Goal: Contribute content: Contribute content

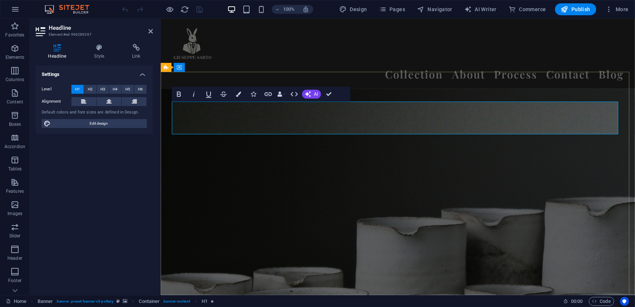
drag, startPoint x: 545, startPoint y: 120, endPoint x: 212, endPoint y: 132, distance: 332.9
click at [102, 42] on div "Headline Style Link Settings Level H1 H2 H3 H4 H5 H6 Alignment Default colors a…" at bounding box center [94, 166] width 129 height 257
click at [100, 48] on icon at bounding box center [99, 47] width 35 height 7
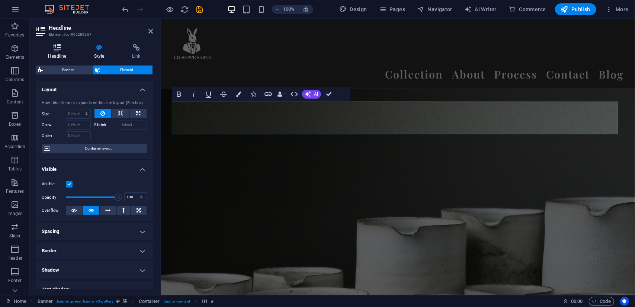
click at [57, 50] on icon at bounding box center [57, 47] width 43 height 7
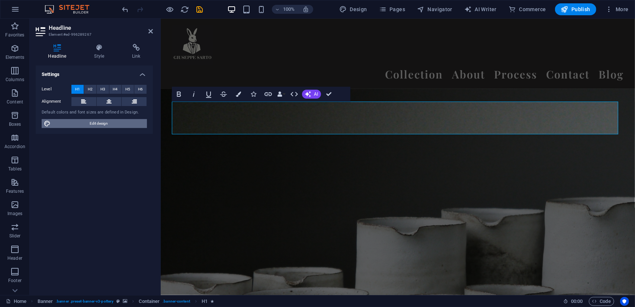
click at [91, 127] on span "Edit design" at bounding box center [99, 123] width 92 height 9
select select "px"
select select "300"
select select "px"
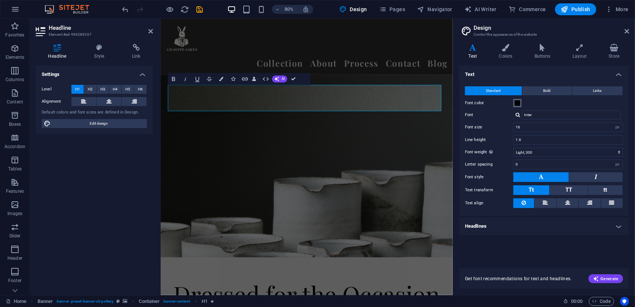
click at [517, 103] on span at bounding box center [517, 103] width 6 height 6
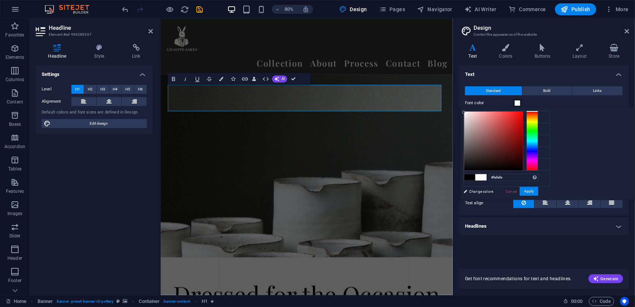
type input "#ffffff"
drag, startPoint x: 586, startPoint y: 143, endPoint x: 543, endPoint y: 101, distance: 60.2
click at [543, 101] on body "[PERSON_NAME] Home Favorites Elements Columns Content Boxes Accordion Tables Fe…" at bounding box center [317, 153] width 635 height 307
click at [538, 188] on button "Apply" at bounding box center [528, 191] width 19 height 9
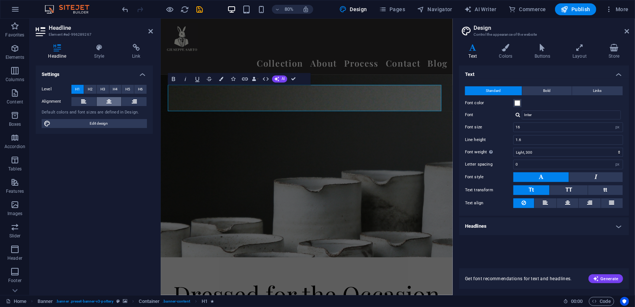
click at [107, 101] on icon at bounding box center [108, 101] width 5 height 9
click at [95, 120] on span "Edit design" at bounding box center [99, 123] width 92 height 9
click at [509, 53] on h4 "Colors" at bounding box center [506, 52] width 35 height 16
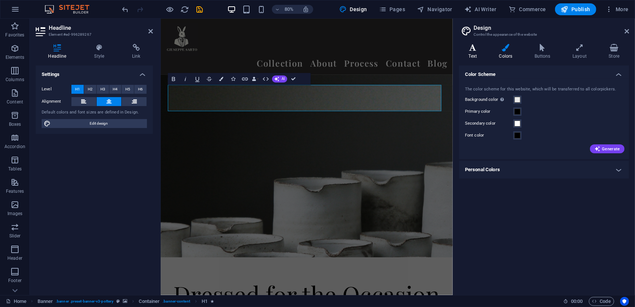
click at [474, 52] on h4 "Text" at bounding box center [474, 52] width 30 height 16
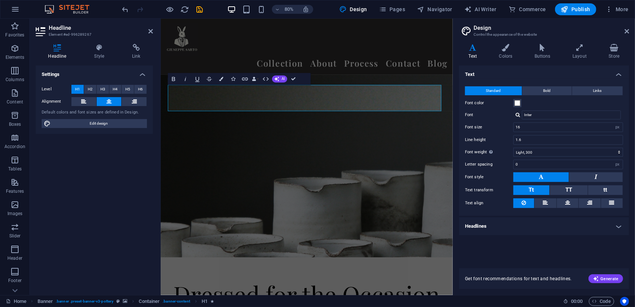
click at [485, 117] on label "Font" at bounding box center [489, 114] width 48 height 9
click at [522, 117] on input "Inter" at bounding box center [571, 114] width 99 height 9
click at [542, 88] on button "Bold" at bounding box center [546, 90] width 49 height 9
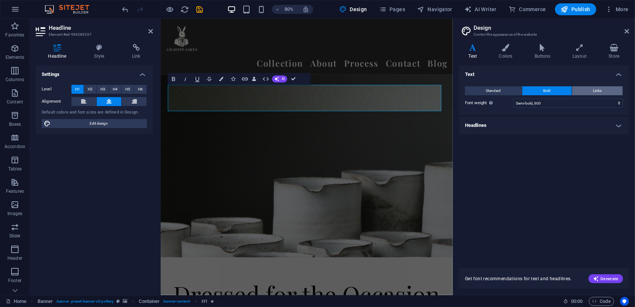
click at [601, 90] on span "Links" at bounding box center [597, 90] width 9 height 9
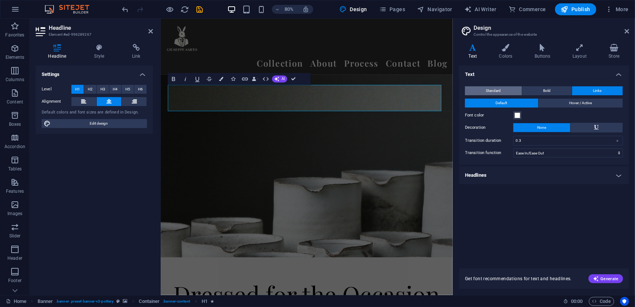
click at [498, 90] on span "Standard" at bounding box center [493, 90] width 15 height 9
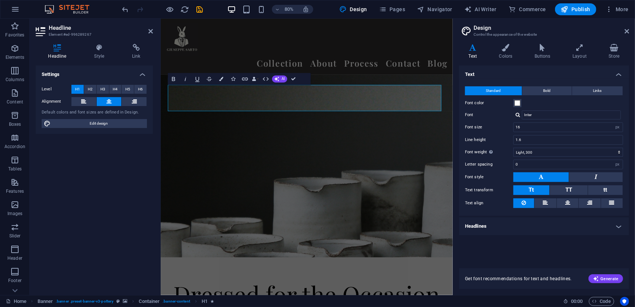
click at [496, 256] on div "Text Standard Bold Links Font color Font Inter Font size 16 rem px Line height …" at bounding box center [544, 162] width 170 height 194
click at [496, 229] on h4 "Headlines" at bounding box center [544, 226] width 170 height 18
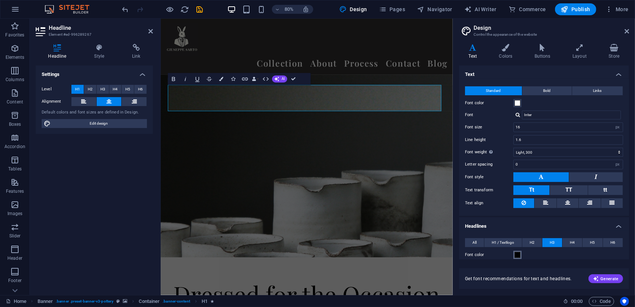
click at [516, 256] on span at bounding box center [517, 255] width 6 height 6
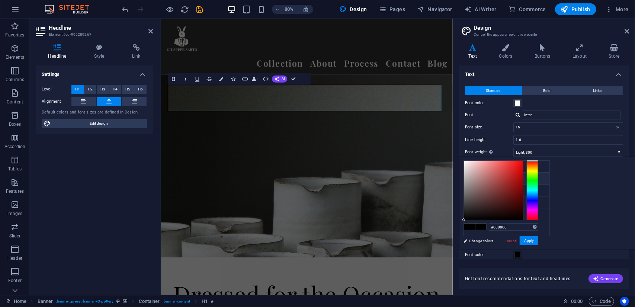
click at [519, 267] on div "Get font recommendations for text and headlines. Generate" at bounding box center [544, 274] width 170 height 30
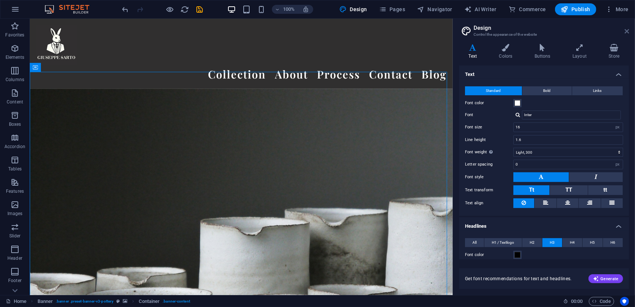
drag, startPoint x: 627, startPoint y: 32, endPoint x: 596, endPoint y: 13, distance: 35.7
click at [627, 32] on icon at bounding box center [626, 31] width 4 height 6
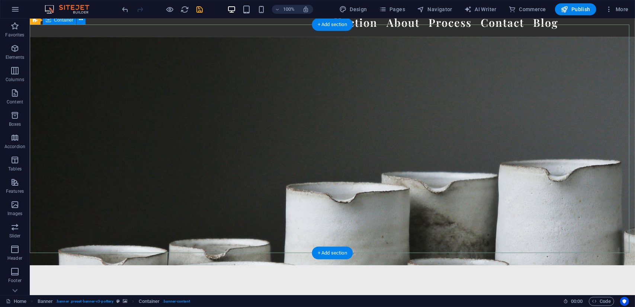
scroll to position [52, 0]
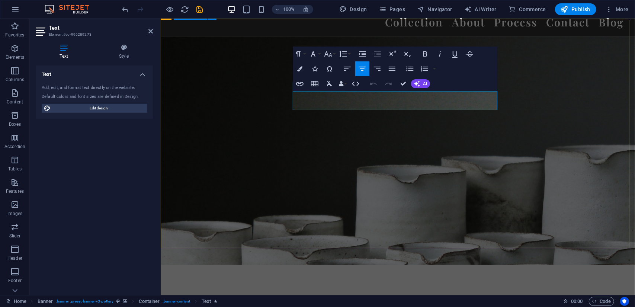
drag, startPoint x: 472, startPoint y: 107, endPoint x: 268, endPoint y: 95, distance: 205.2
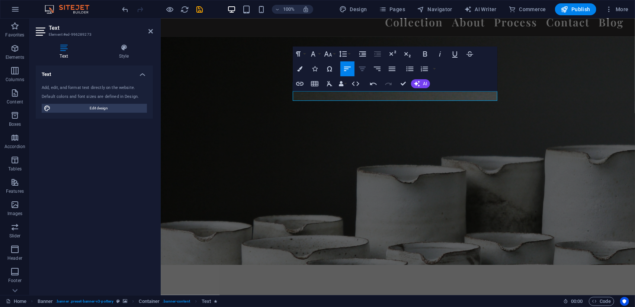
click at [360, 68] on icon "button" at bounding box center [362, 69] width 7 height 4
drag, startPoint x: 427, startPoint y: 97, endPoint x: 355, endPoint y: 91, distance: 72.0
click at [318, 55] on button "Font Family" at bounding box center [314, 53] width 14 height 15
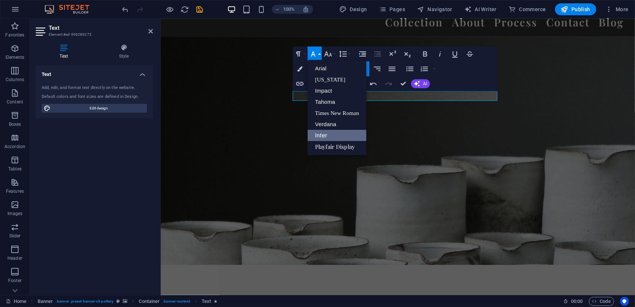
scroll to position [0, 0]
click at [320, 89] on link "Impact" at bounding box center [336, 90] width 59 height 11
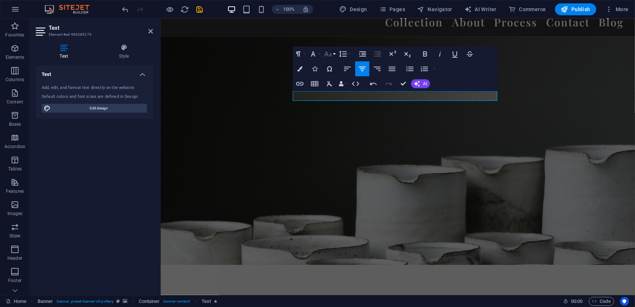
click at [331, 54] on icon "button" at bounding box center [327, 53] width 9 height 9
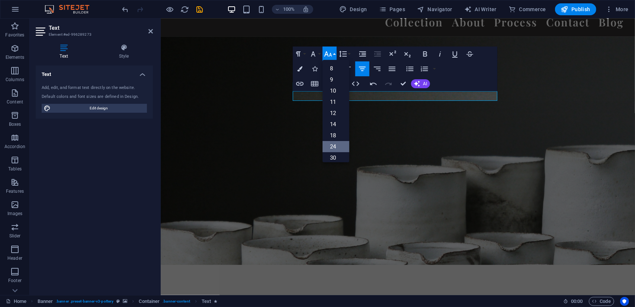
scroll to position [59, 0]
click at [333, 146] on link "72" at bounding box center [335, 142] width 27 height 11
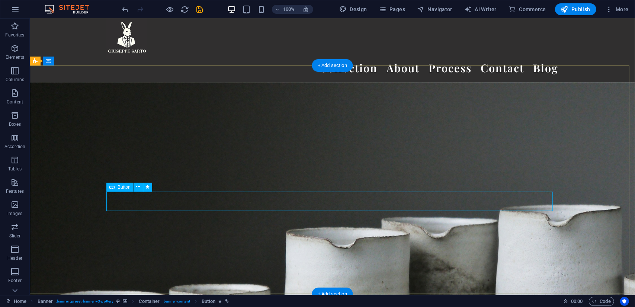
scroll to position [2, 0]
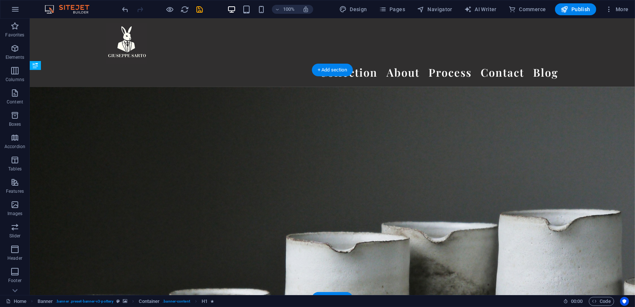
drag, startPoint x: 159, startPoint y: 108, endPoint x: 238, endPoint y: 130, distance: 81.3
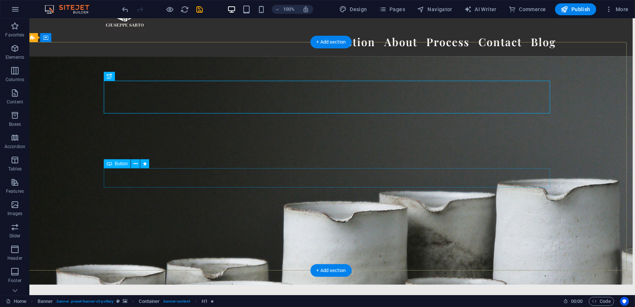
scroll to position [33, 2]
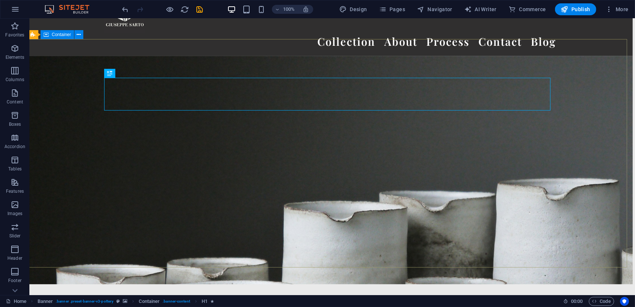
click at [52, 35] on span "Container" at bounding box center [61, 34] width 19 height 4
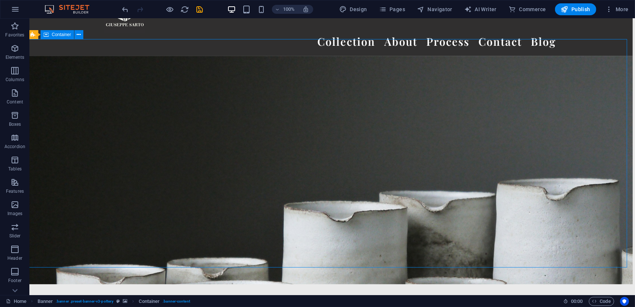
click at [51, 35] on div "Container" at bounding box center [57, 34] width 33 height 9
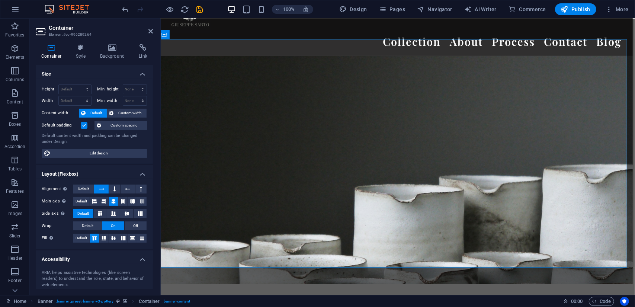
scroll to position [1, 0]
click at [80, 46] on icon at bounding box center [80, 47] width 21 height 7
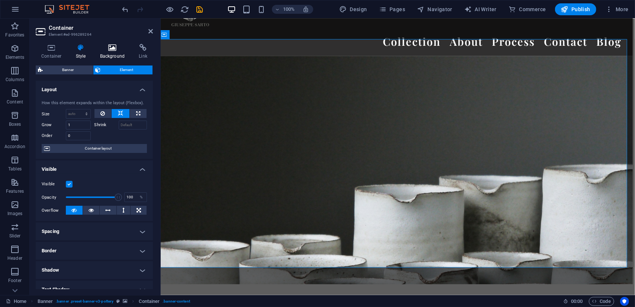
click at [115, 52] on h4 "Background" at bounding box center [113, 52] width 39 height 16
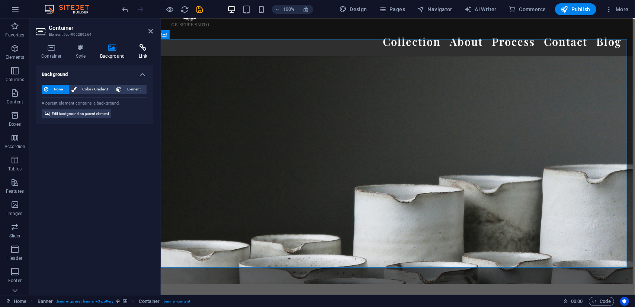
click at [152, 52] on h4 "Link" at bounding box center [143, 52] width 20 height 16
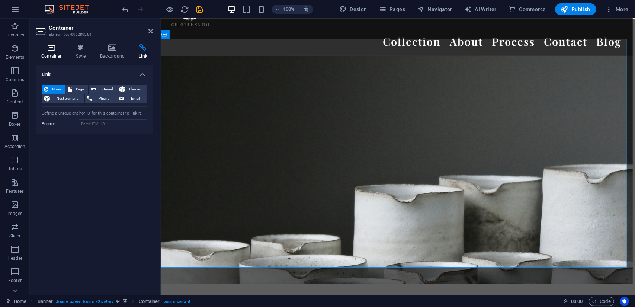
click at [43, 44] on icon at bounding box center [52, 47] width 32 height 7
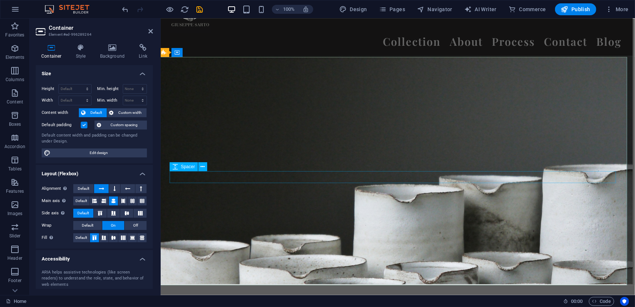
scroll to position [0, 2]
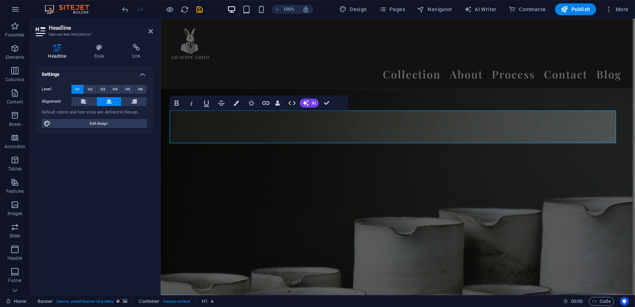
click at [109, 36] on h3 "Element #ed-996289267" at bounding box center [93, 34] width 89 height 7
click at [101, 46] on icon at bounding box center [99, 47] width 35 height 7
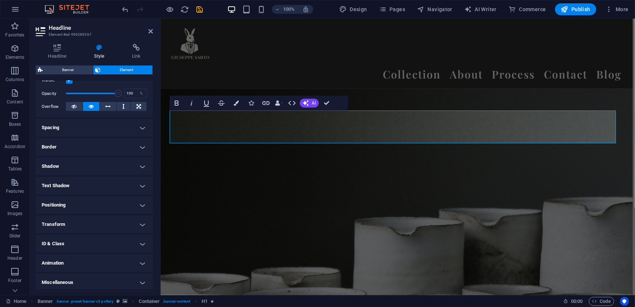
scroll to position [106, 0]
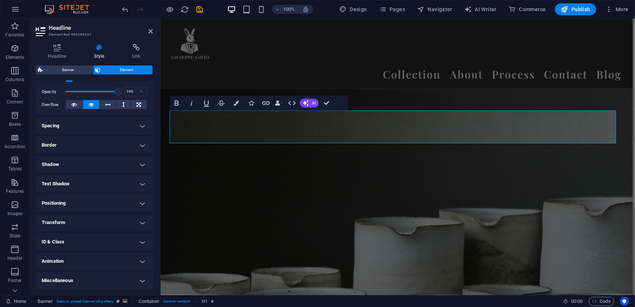
click at [87, 238] on h4 "ID & Class" at bounding box center [94, 242] width 117 height 18
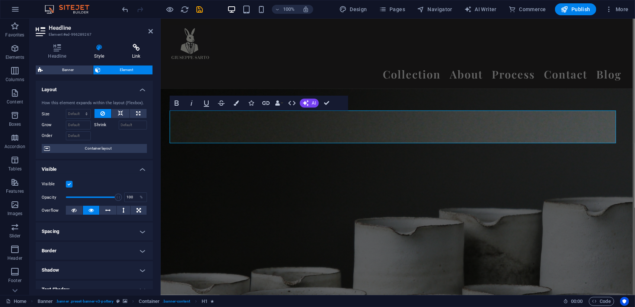
click at [136, 52] on h4 "Link" at bounding box center [136, 52] width 33 height 16
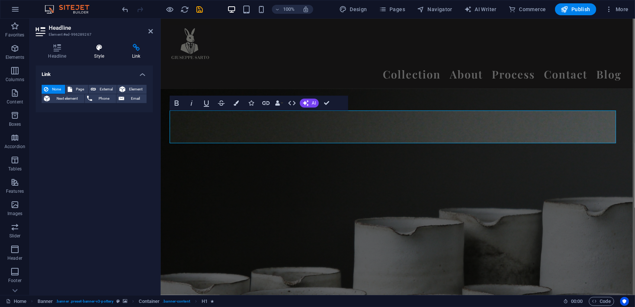
click at [101, 50] on icon at bounding box center [99, 47] width 35 height 7
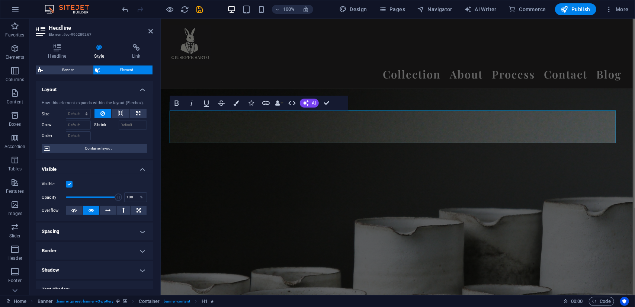
click at [69, 76] on div "Banner Element Layout How this element expands within the layout (Flexbox). Siz…" at bounding box center [94, 176] width 117 height 223
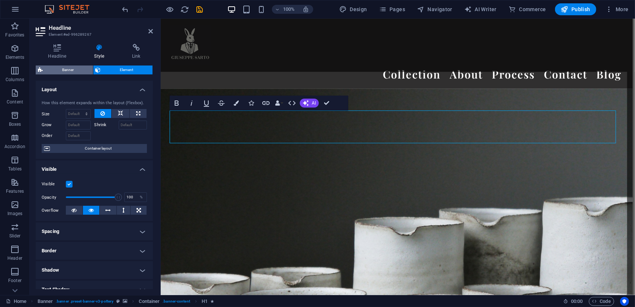
click at [65, 71] on span "Banner" at bounding box center [68, 69] width 46 height 9
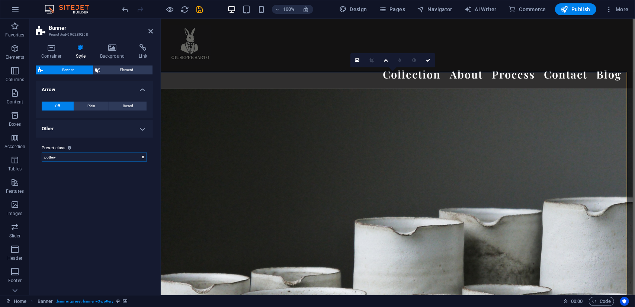
click at [117, 159] on select "pottery Add preset class" at bounding box center [94, 156] width 105 height 9
click at [52, 49] on icon at bounding box center [52, 47] width 32 height 7
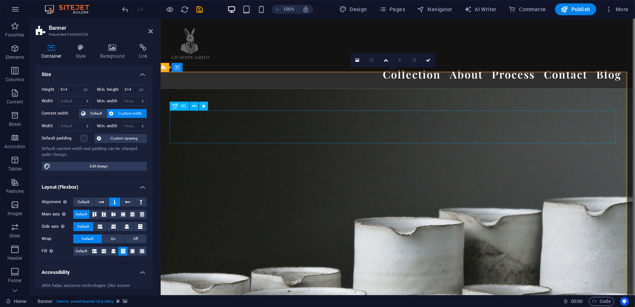
click at [193, 107] on icon at bounding box center [194, 106] width 4 height 8
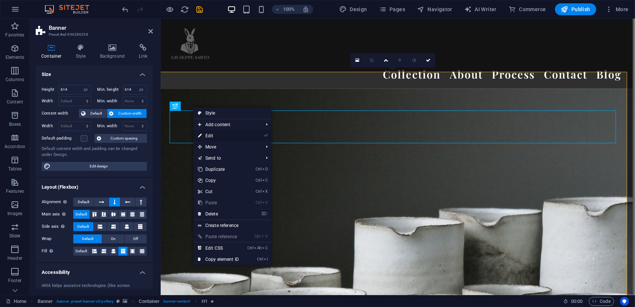
click at [222, 136] on link "⏎ Edit" at bounding box center [218, 135] width 50 height 11
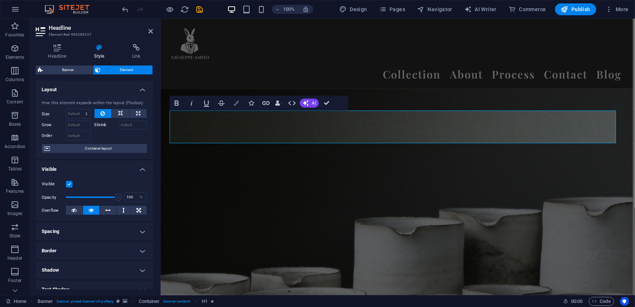
click at [233, 103] on icon "button" at bounding box center [235, 102] width 5 height 5
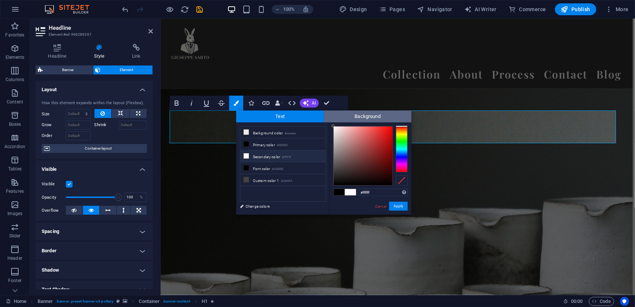
drag, startPoint x: 338, startPoint y: 173, endPoint x: 329, endPoint y: 113, distance: 61.3
click at [329, 113] on div "Text Background less Background color #eaeaea Primary color #000000 Secondary c…" at bounding box center [323, 162] width 175 height 104
type input "#ffffff"
click at [332, 125] on div at bounding box center [333, 126] width 3 height 3
click at [404, 207] on button "Apply" at bounding box center [398, 205] width 19 height 9
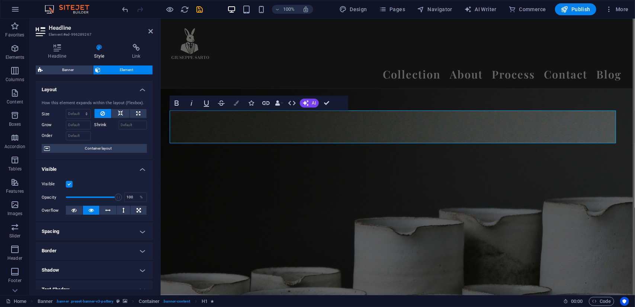
click at [235, 101] on icon "button" at bounding box center [235, 102] width 5 height 5
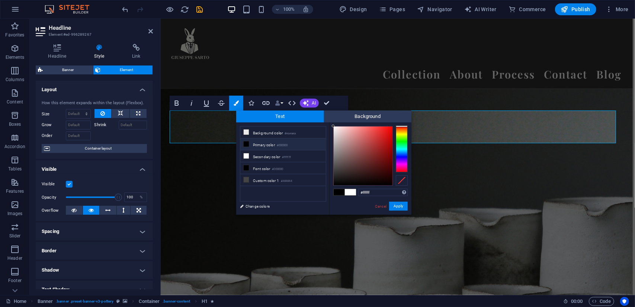
click at [280, 103] on button "Data Bindings" at bounding box center [279, 103] width 10 height 15
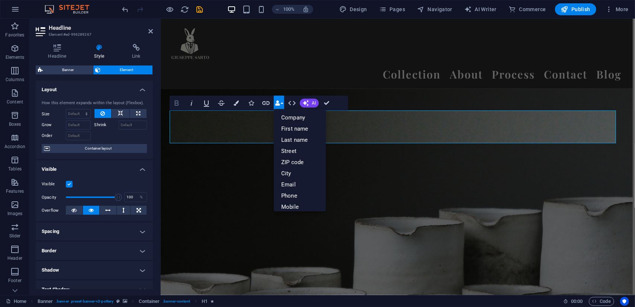
click at [176, 103] on icon "button" at bounding box center [177, 102] width 4 height 5
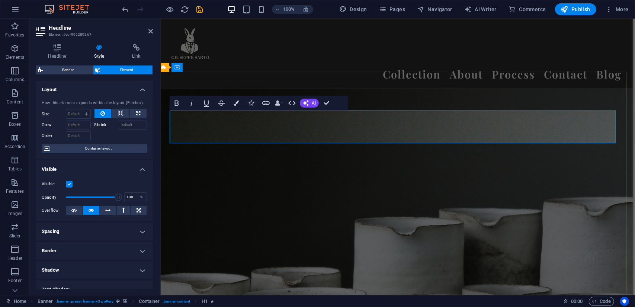
drag, startPoint x: 216, startPoint y: 130, endPoint x: 569, endPoint y: 132, distance: 353.1
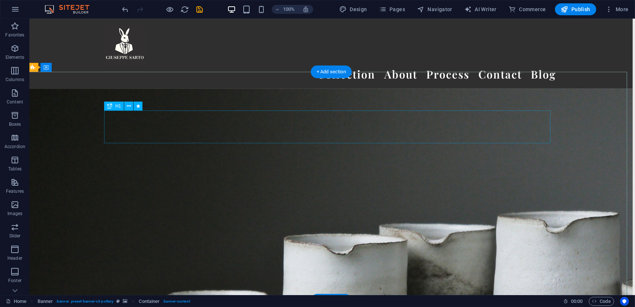
click at [113, 106] on div "H1" at bounding box center [114, 105] width 20 height 9
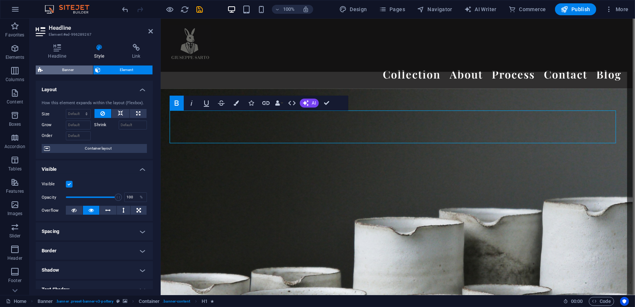
click at [74, 70] on span "Banner" at bounding box center [68, 69] width 46 height 9
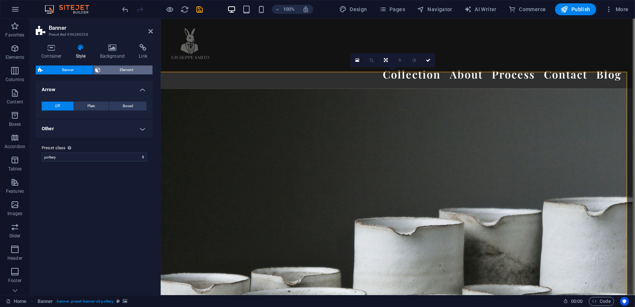
click at [121, 68] on span "Element" at bounding box center [127, 69] width 48 height 9
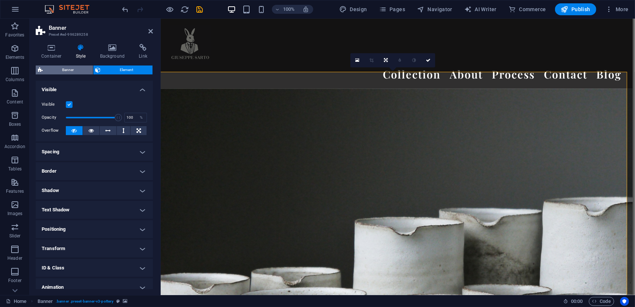
click at [58, 72] on span "Banner" at bounding box center [68, 69] width 46 height 9
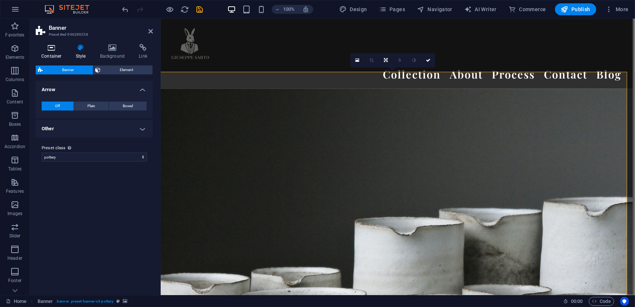
click at [48, 46] on icon at bounding box center [52, 47] width 32 height 7
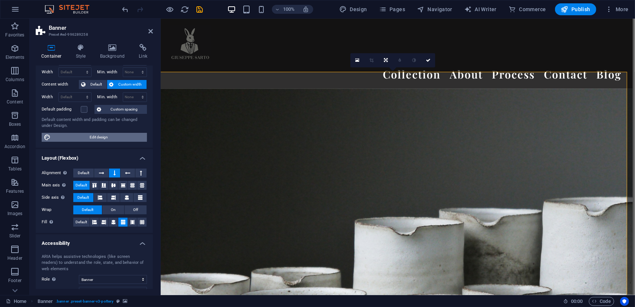
scroll to position [28, 0]
click at [78, 140] on span "Edit design" at bounding box center [99, 137] width 92 height 9
select select "px"
select select "300"
select select "px"
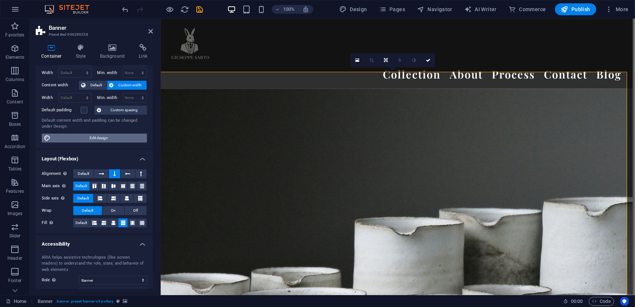
select select "px"
select select "400"
select select "px"
select select "rem"
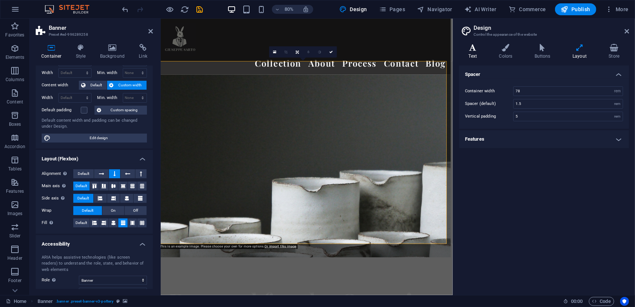
click at [477, 49] on icon at bounding box center [473, 47] width 28 height 7
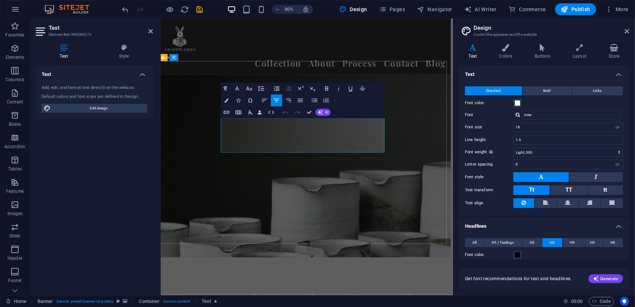
drag, startPoint x: 427, startPoint y: 165, endPoint x: 235, endPoint y: 159, distance: 191.9
click at [238, 88] on icon "button" at bounding box center [236, 88] width 7 height 7
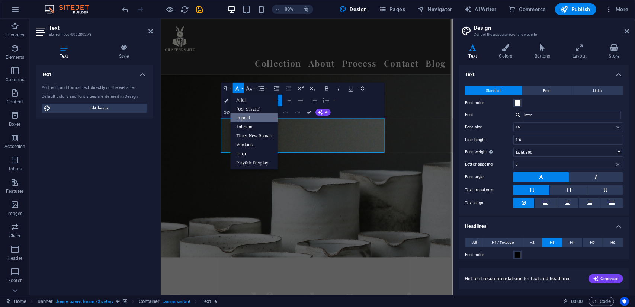
scroll to position [0, 0]
click at [242, 151] on link "Inter" at bounding box center [253, 153] width 47 height 9
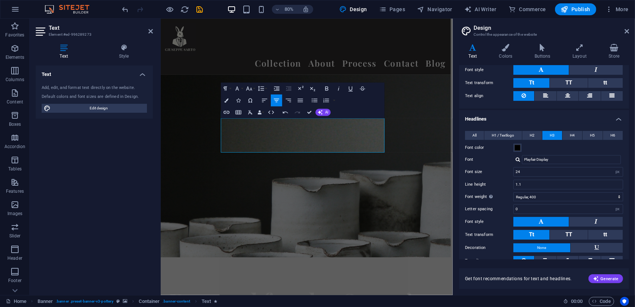
scroll to position [107, 0]
click at [496, 133] on span "H1 / Textlogo" at bounding box center [502, 134] width 22 height 9
click at [234, 88] on icon "button" at bounding box center [236, 88] width 7 height 7
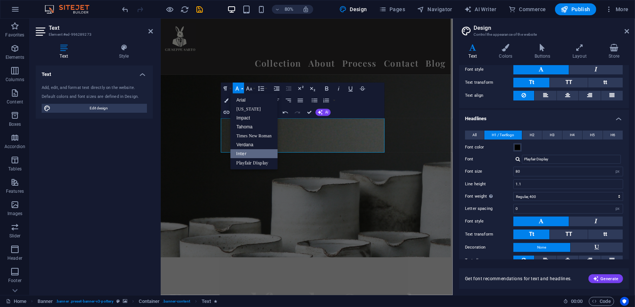
scroll to position [0, 0]
click at [255, 162] on link "Playfair Display" at bounding box center [253, 162] width 47 height 9
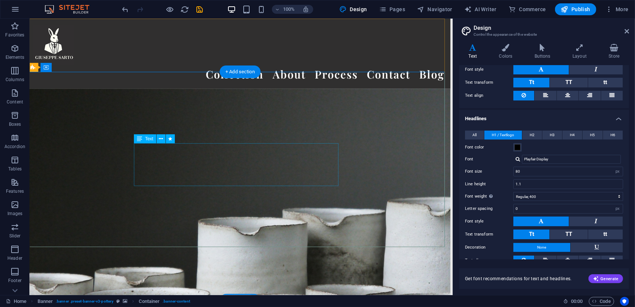
scroll to position [1, 2]
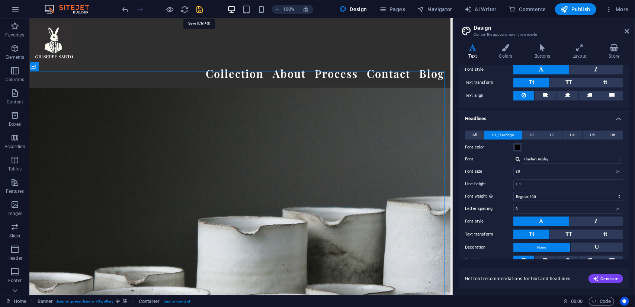
click at [197, 6] on icon "save" at bounding box center [200, 9] width 9 height 9
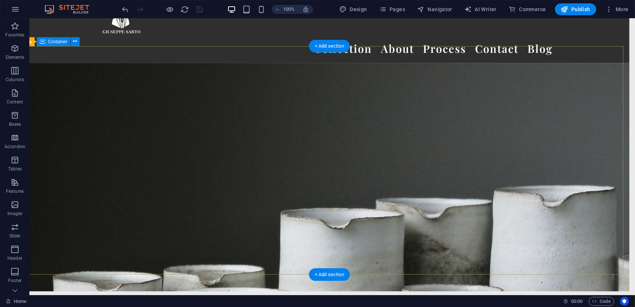
scroll to position [26, 6]
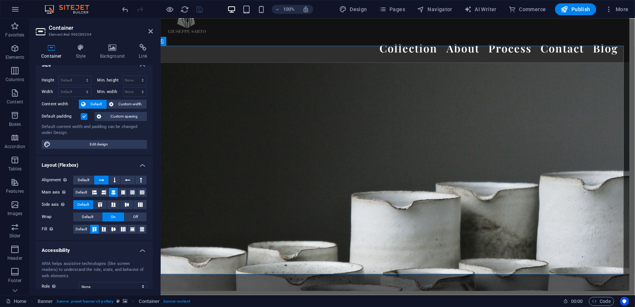
scroll to position [0, 0]
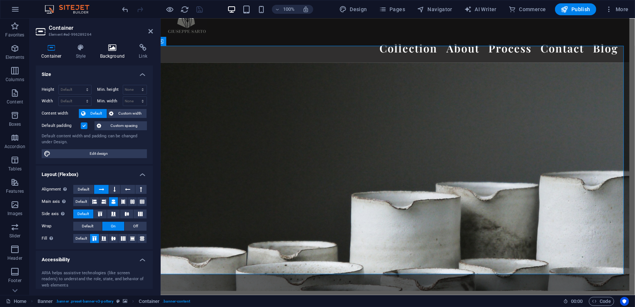
click at [118, 47] on icon at bounding box center [112, 47] width 36 height 7
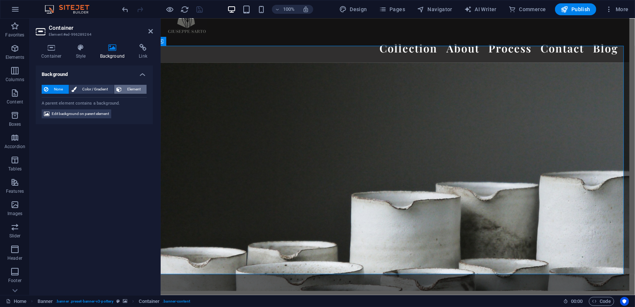
click at [136, 88] on span "Element" at bounding box center [134, 89] width 20 height 9
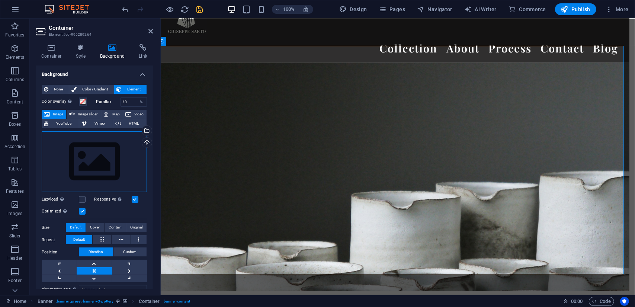
click at [96, 163] on div "Drag files here, click to choose files or select files from Files or our free s…" at bounding box center [94, 161] width 105 height 61
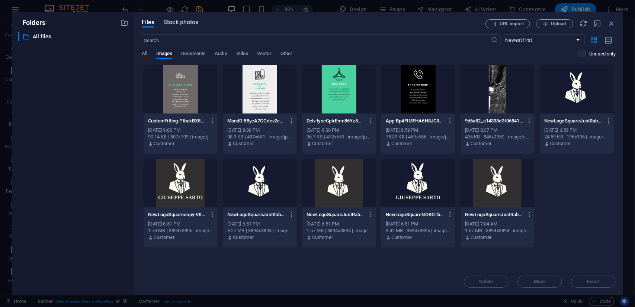
click at [195, 25] on span "Stock photos" at bounding box center [180, 22] width 35 height 9
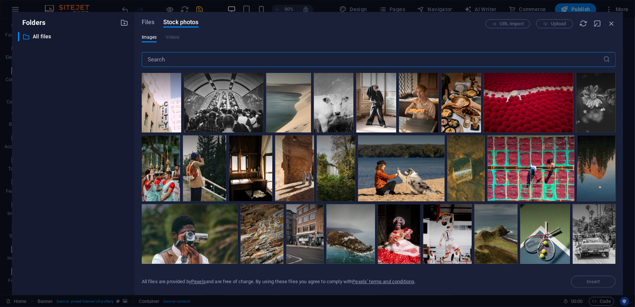
click at [272, 61] on input "text" at bounding box center [372, 59] width 461 height 15
type input "suit"
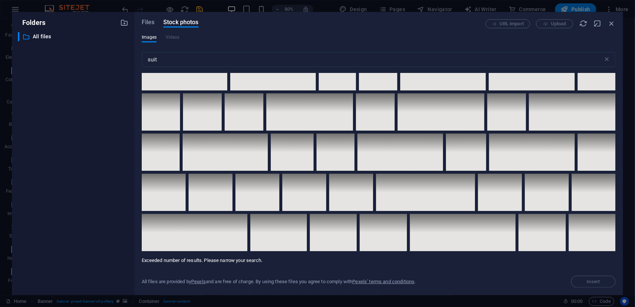
scroll to position [2637, 0]
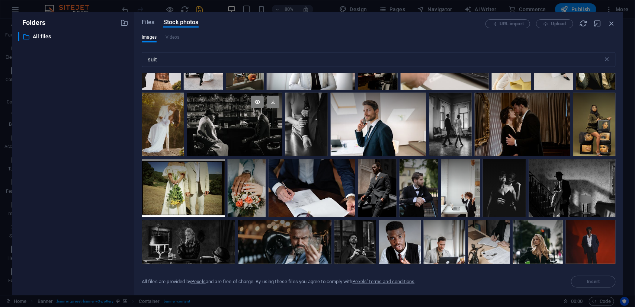
click at [241, 113] on div at bounding box center [235, 109] width 96 height 32
click at [587, 281] on span "Insert" at bounding box center [593, 281] width 13 height 4
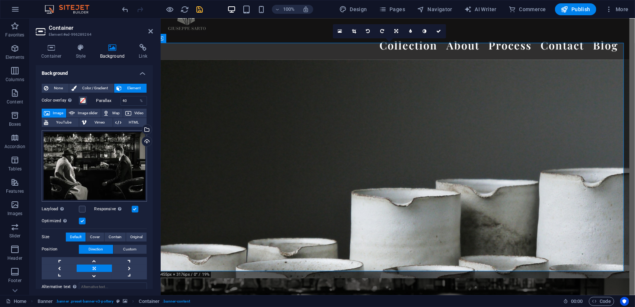
scroll to position [0, 0]
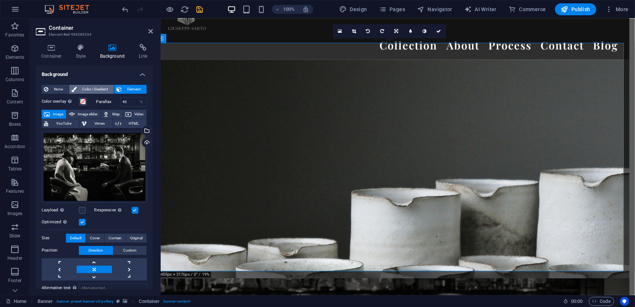
click at [102, 88] on span "Color / Gradient" at bounding box center [95, 89] width 33 height 9
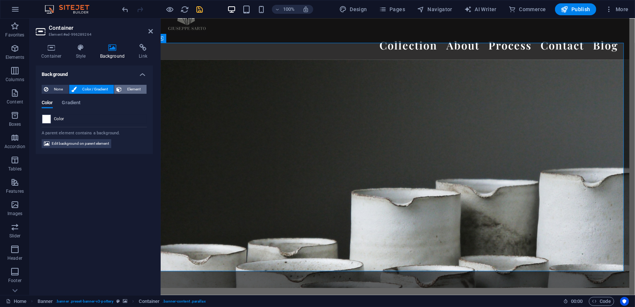
click at [125, 89] on span "Element" at bounding box center [134, 89] width 20 height 9
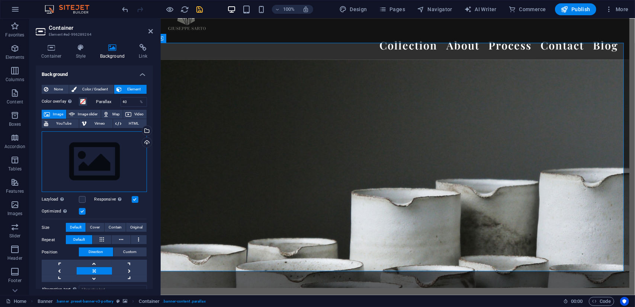
click at [91, 161] on div "Drag files here, click to choose files or select files from Files or our free s…" at bounding box center [94, 161] width 105 height 61
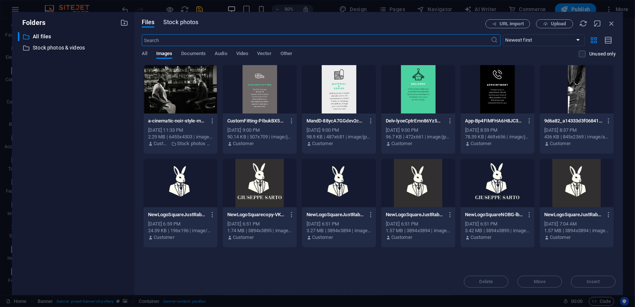
click at [171, 22] on span "Stock photos" at bounding box center [180, 22] width 35 height 9
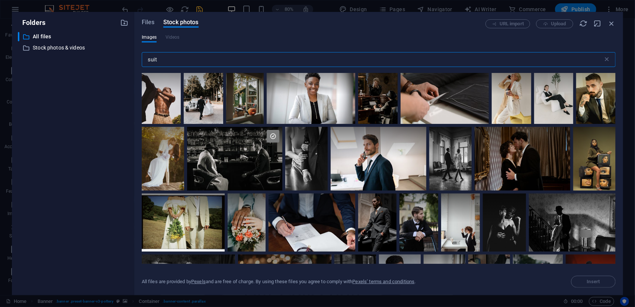
scroll to position [2604, 0]
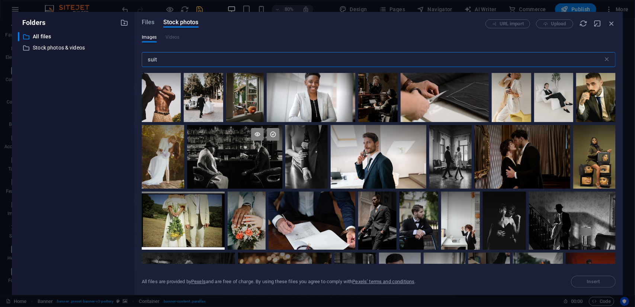
click at [244, 148] on div at bounding box center [235, 141] width 96 height 32
click at [590, 278] on button "Insert" at bounding box center [593, 281] width 45 height 12
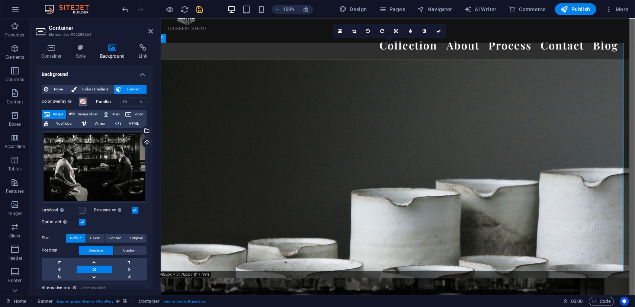
click at [84, 101] on span at bounding box center [83, 102] width 6 height 6
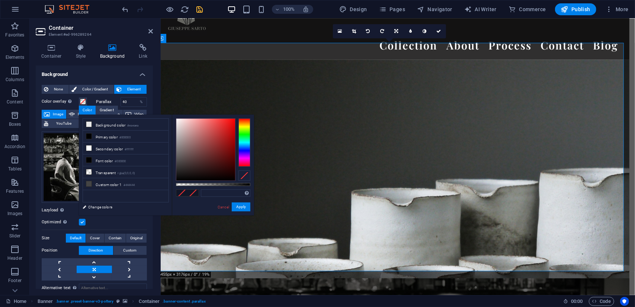
click at [225, 182] on div "Supported formats #0852ed rgb(8, 82, 237) rgba(8, 82, 237, 90%) hsv(221,97,93) …" at bounding box center [213, 218] width 82 height 209
drag, startPoint x: 194, startPoint y: 177, endPoint x: 169, endPoint y: 178, distance: 24.6
click at [169, 178] on div "less Background color #eaeaea Primary color #000000 Secondary color #ffffff Fon…" at bounding box center [166, 164] width 175 height 101
drag, startPoint x: 249, startPoint y: 184, endPoint x: 183, endPoint y: 187, distance: 66.6
click at [183, 187] on div "rgba(7, 7, 7, 0.087) Supported formats #0852ed rgb(8, 82, 237) rgba(8, 82, 237,…" at bounding box center [213, 218] width 82 height 209
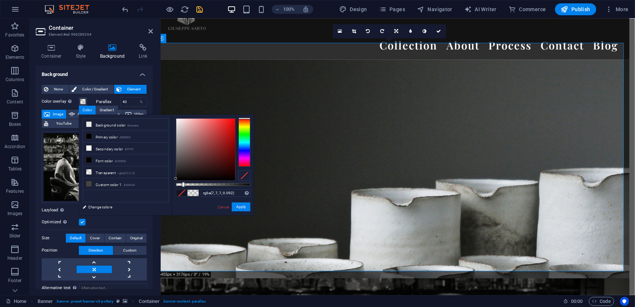
drag, startPoint x: 183, startPoint y: 187, endPoint x: 214, endPoint y: 185, distance: 31.7
click at [214, 185] on div "rgba(7, 7, 7, 0.092) Supported formats #0852ed rgb(8, 82, 237) rgba(8, 82, 237,…" at bounding box center [213, 218] width 82 height 209
type input "rgba(7, 7, 7, 0.412)"
drag, startPoint x: 184, startPoint y: 183, endPoint x: 206, endPoint y: 189, distance: 23.4
click at [206, 189] on div "rgba(7, 7, 7, 0.412) Supported formats #0852ed rgb(8, 82, 237) rgba(8, 82, 237,…" at bounding box center [213, 218] width 82 height 209
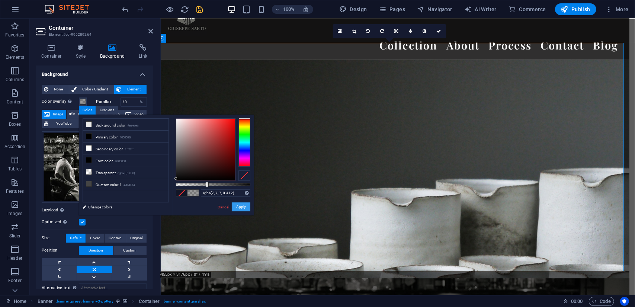
click at [247, 209] on button "Apply" at bounding box center [241, 206] width 19 height 9
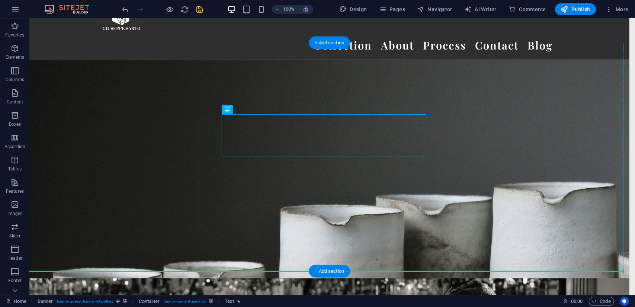
drag, startPoint x: 249, startPoint y: 141, endPoint x: 378, endPoint y: 213, distance: 148.0
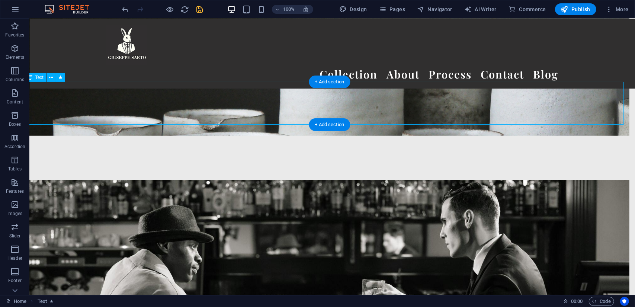
scroll to position [166, 6]
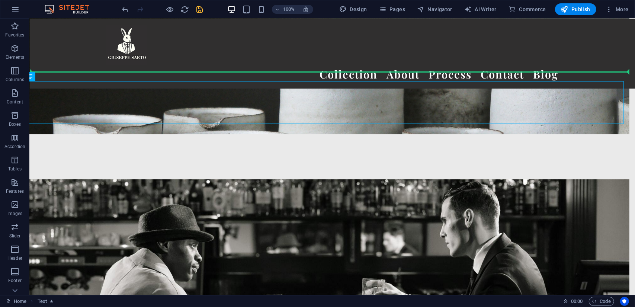
drag, startPoint x: 301, startPoint y: 101, endPoint x: 307, endPoint y: 66, distance: 35.3
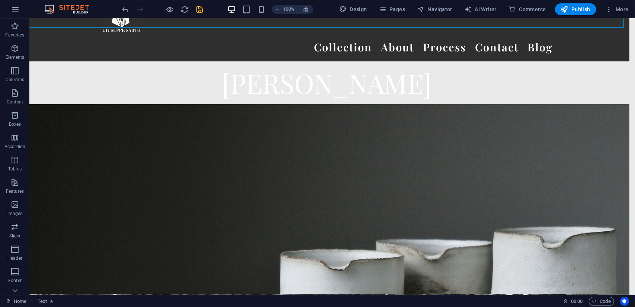
scroll to position [0, 6]
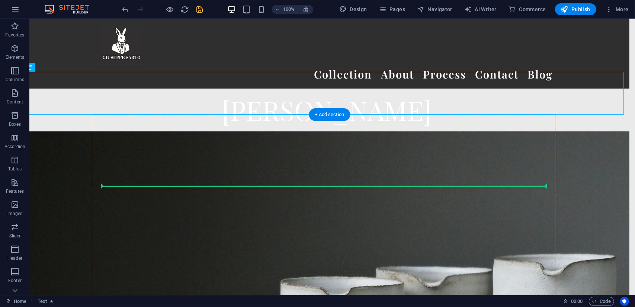
drag, startPoint x: 348, startPoint y: 96, endPoint x: 350, endPoint y: 180, distance: 83.3
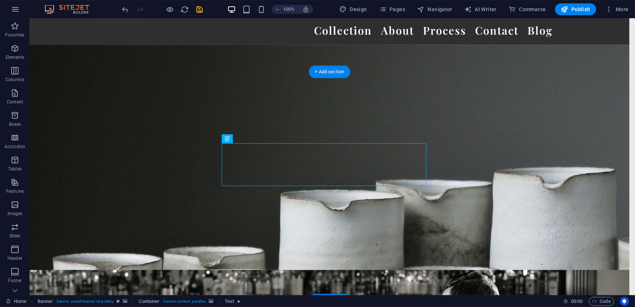
scroll to position [48, 6]
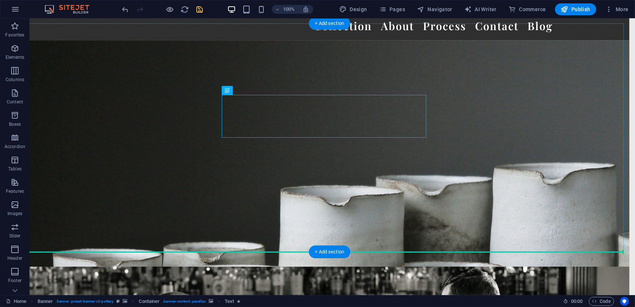
drag, startPoint x: 311, startPoint y: 122, endPoint x: 316, endPoint y: 170, distance: 47.9
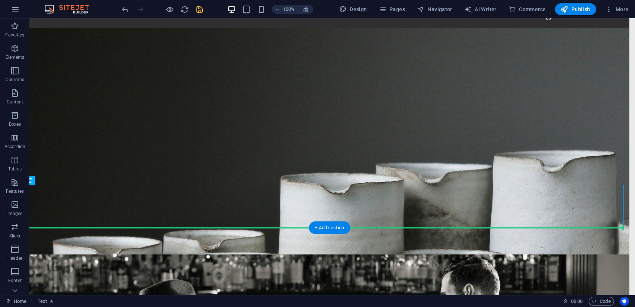
scroll to position [62, 6]
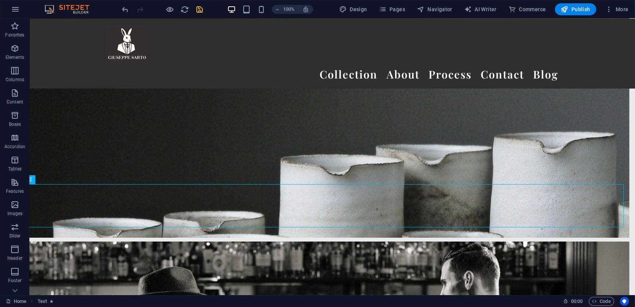
drag, startPoint x: 304, startPoint y: 277, endPoint x: 310, endPoint y: 170, distance: 107.2
click at [312, 205] on div "[PERSON_NAME]" at bounding box center [326, 205] width 605 height 43
click at [303, 207] on div "[PERSON_NAME]" at bounding box center [326, 205] width 605 height 43
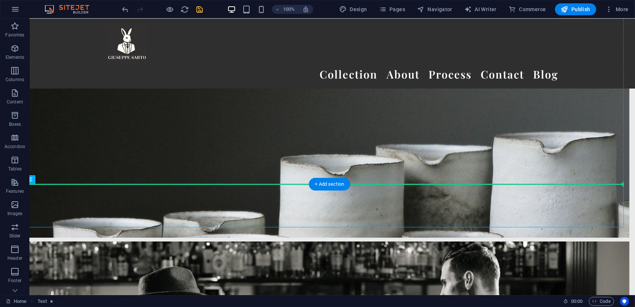
drag, startPoint x: 303, startPoint y: 207, endPoint x: 309, endPoint y: 129, distance: 78.3
drag, startPoint x: 315, startPoint y: 204, endPoint x: 361, endPoint y: 120, distance: 96.3
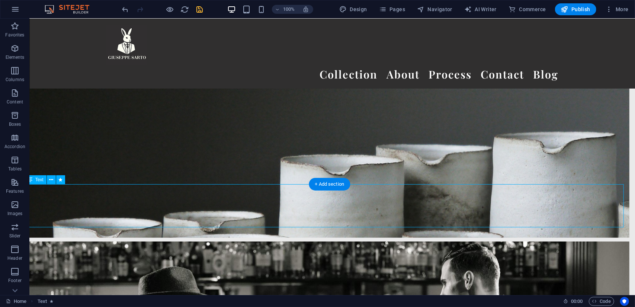
click at [330, 207] on div "[PERSON_NAME]" at bounding box center [326, 205] width 605 height 43
click at [325, 209] on div "[PERSON_NAME]" at bounding box center [326, 205] width 605 height 43
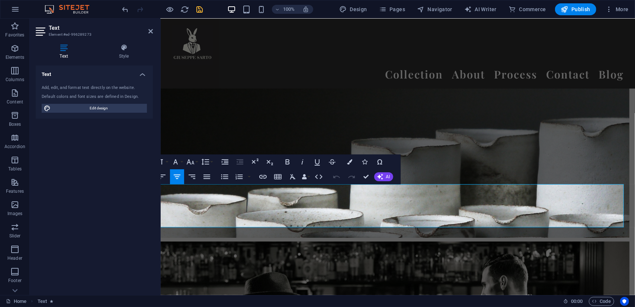
drag, startPoint x: 347, startPoint y: 215, endPoint x: 356, endPoint y: 148, distance: 67.1
click at [150, 30] on icon at bounding box center [150, 31] width 4 height 6
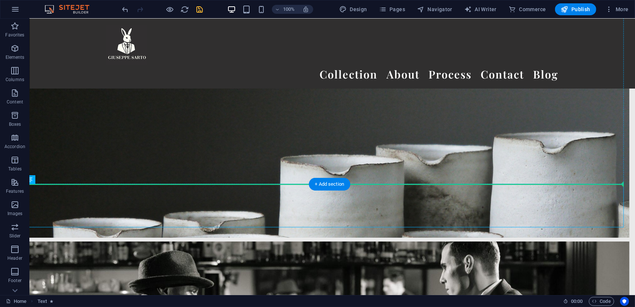
drag, startPoint x: 293, startPoint y: 206, endPoint x: 291, endPoint y: 111, distance: 95.2
drag, startPoint x: 299, startPoint y: 215, endPoint x: 264, endPoint y: 116, distance: 105.5
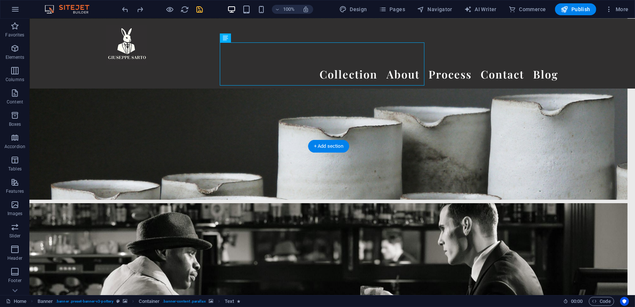
scroll to position [0, 7]
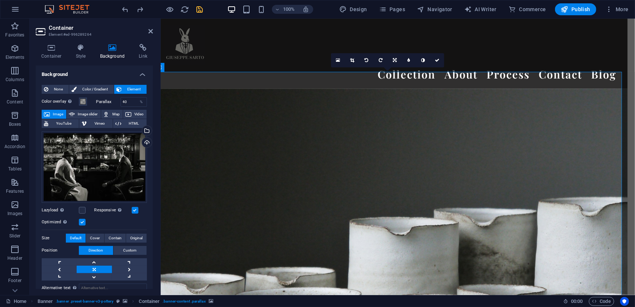
click at [54, 43] on div "Container Style Background Link Size Height Default px rem % vh vw Min. height …" at bounding box center [94, 166] width 129 height 257
click at [54, 48] on icon at bounding box center [52, 47] width 32 height 7
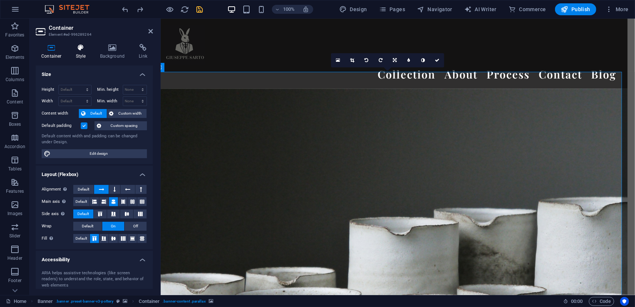
click at [80, 51] on icon at bounding box center [80, 47] width 21 height 7
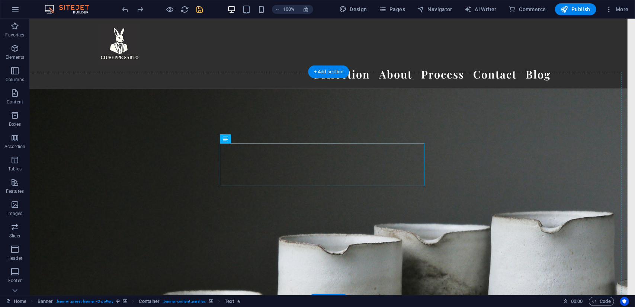
drag, startPoint x: 241, startPoint y: 167, endPoint x: 372, endPoint y: 220, distance: 141.6
click at [537, 65] on nav "Collection About Process Contact Blog" at bounding box center [325, 73] width 452 height 17
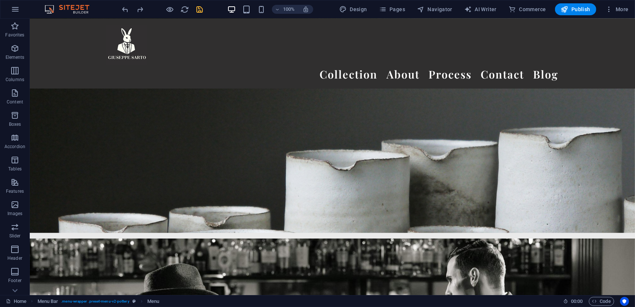
scroll to position [67, 0]
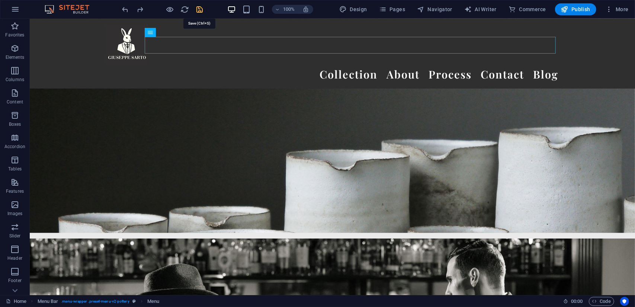
click at [198, 9] on icon "save" at bounding box center [200, 9] width 9 height 9
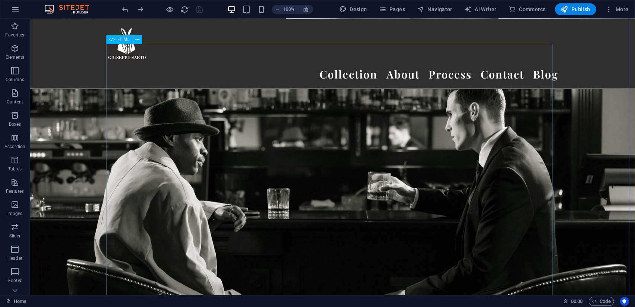
scroll to position [314, 0]
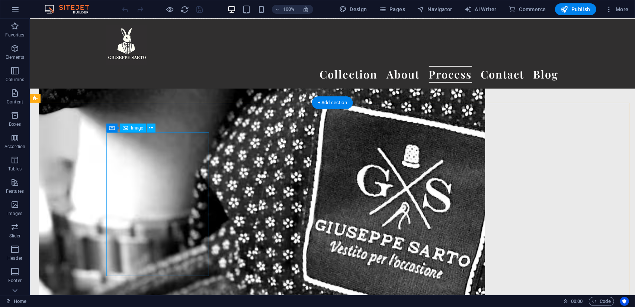
scroll to position [9028, 0]
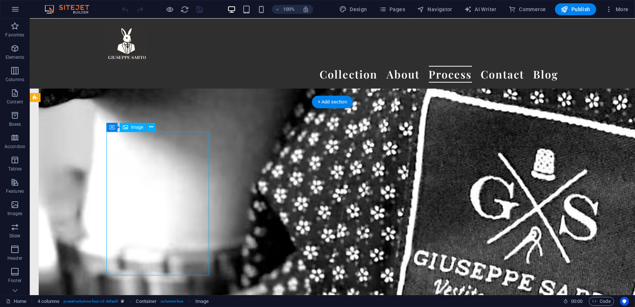
scroll to position [9079, 0]
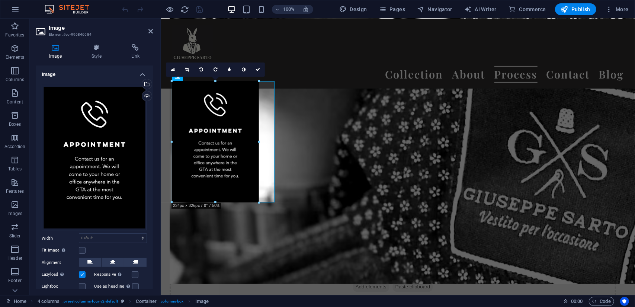
drag, startPoint x: 274, startPoint y: 225, endPoint x: 256, endPoint y: 192, distance: 36.6
type input "235"
select select "px"
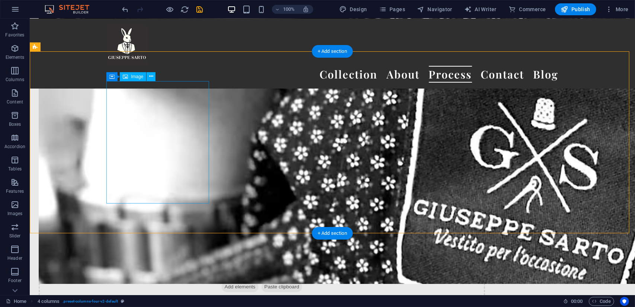
drag, startPoint x: 183, startPoint y: 149, endPoint x: 182, endPoint y: 129, distance: 19.4
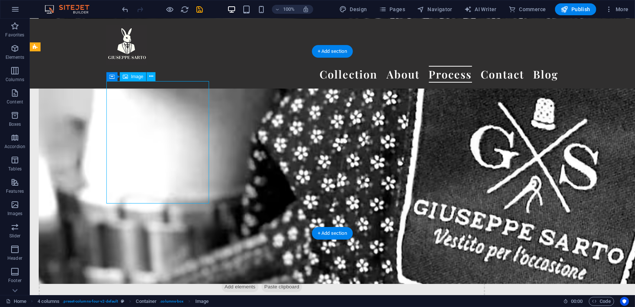
select select "px"
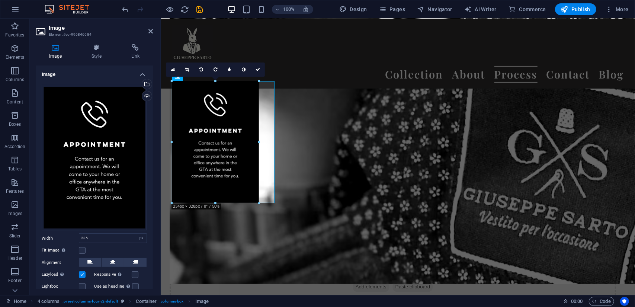
type input "234"
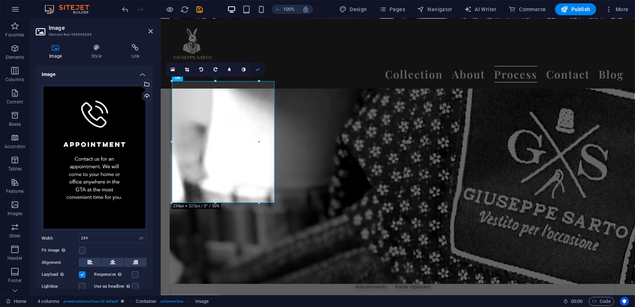
click at [256, 68] on icon at bounding box center [257, 69] width 4 height 4
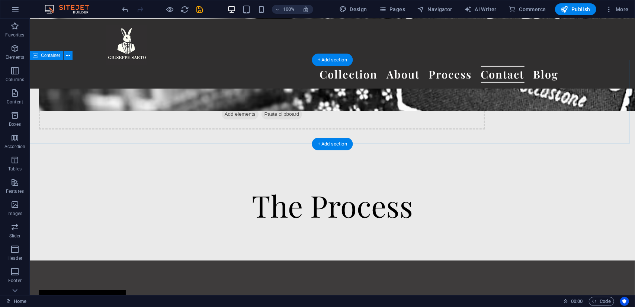
scroll to position [9260, 0]
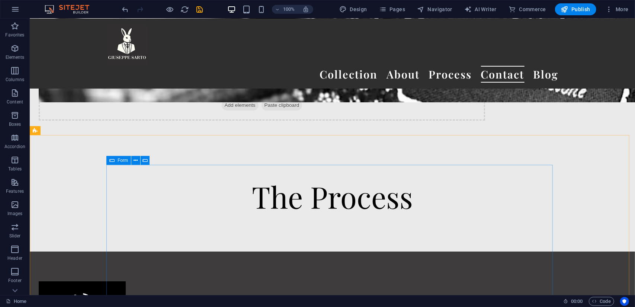
click at [113, 162] on icon at bounding box center [111, 160] width 5 height 9
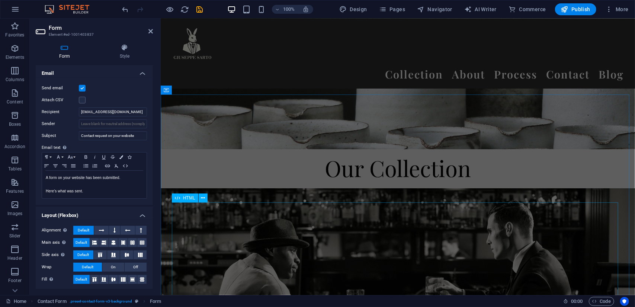
scroll to position [151, 0]
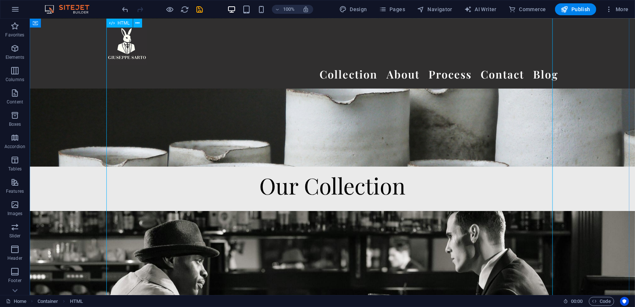
scroll to position [0, 0]
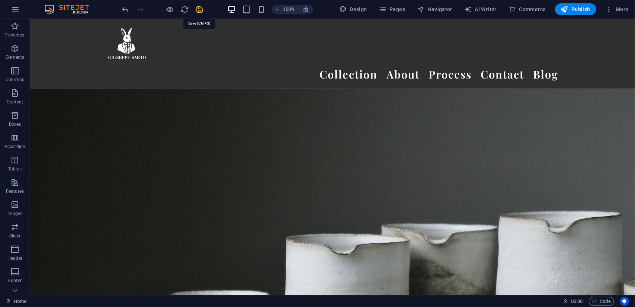
click at [202, 9] on icon "save" at bounding box center [200, 9] width 9 height 9
click at [581, 12] on span "Publish" at bounding box center [575, 9] width 29 height 7
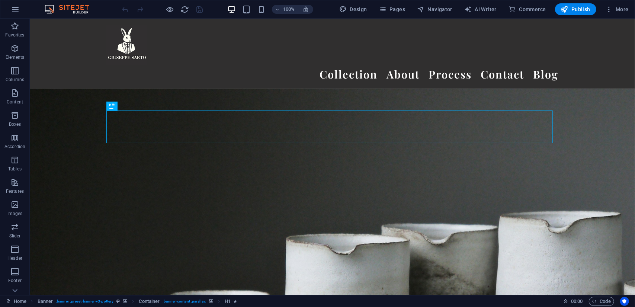
click at [70, 9] on img at bounding box center [71, 9] width 56 height 9
click at [80, 8] on img at bounding box center [71, 9] width 56 height 9
click at [14, 9] on icon "button" at bounding box center [15, 9] width 9 height 9
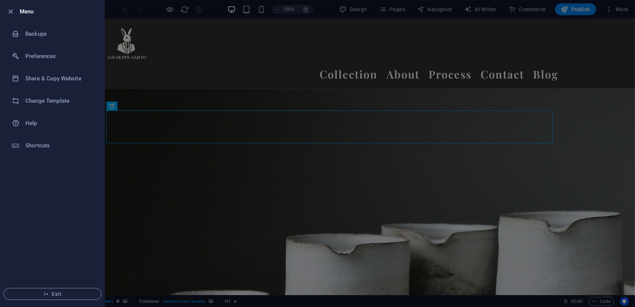
click at [165, 50] on div at bounding box center [317, 153] width 635 height 307
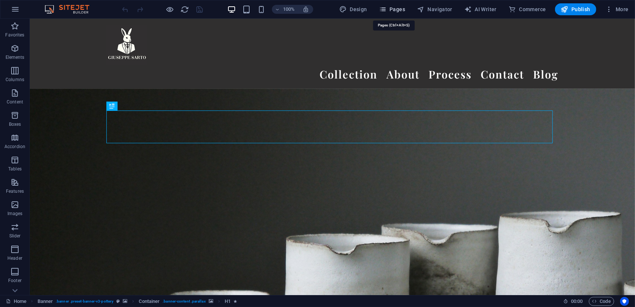
click at [402, 8] on span "Pages" at bounding box center [392, 9] width 26 height 7
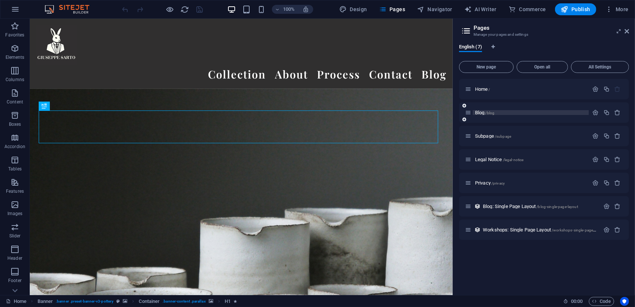
click at [526, 113] on p "Blog /blog" at bounding box center [531, 112] width 112 height 5
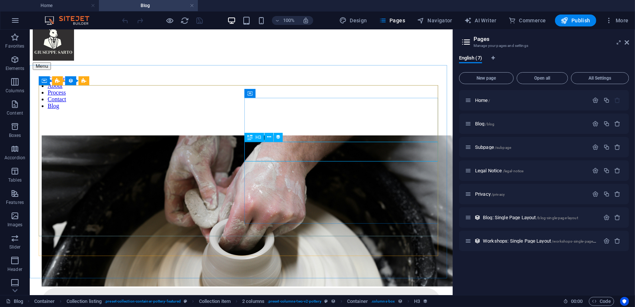
scroll to position [18, 0]
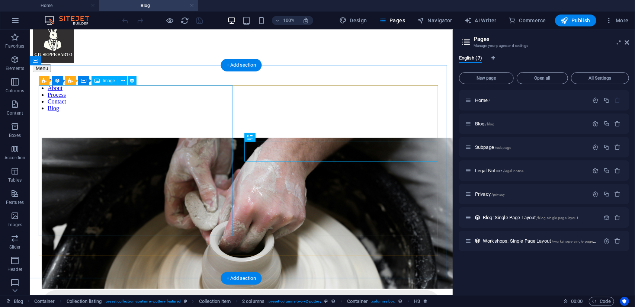
click at [170, 138] on figure at bounding box center [240, 213] width 399 height 152
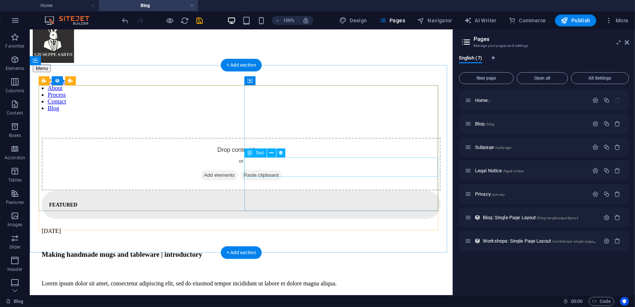
click at [294, 280] on div "Lorem ipsum dolor sit amet, consectetur adipiscing elit, sed do eiusmod tempor …" at bounding box center [240, 283] width 399 height 7
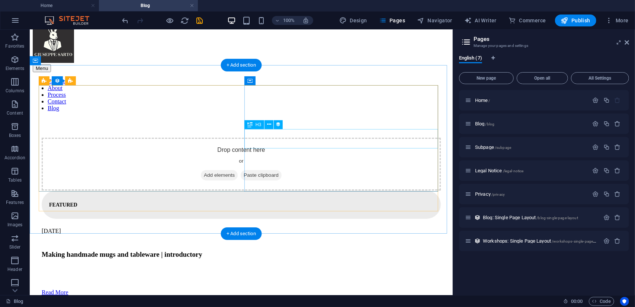
click at [289, 250] on div "Making handmade mugs and tableware | introductory" at bounding box center [240, 254] width 399 height 8
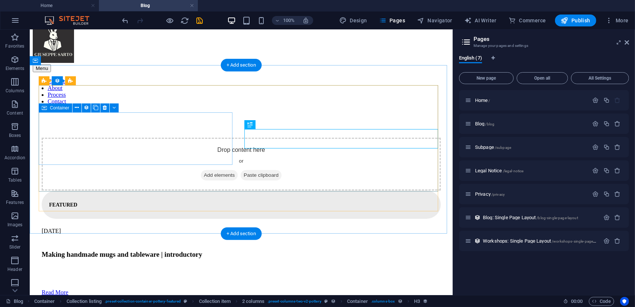
click at [200, 170] on span "Add elements" at bounding box center [218, 175] width 37 height 10
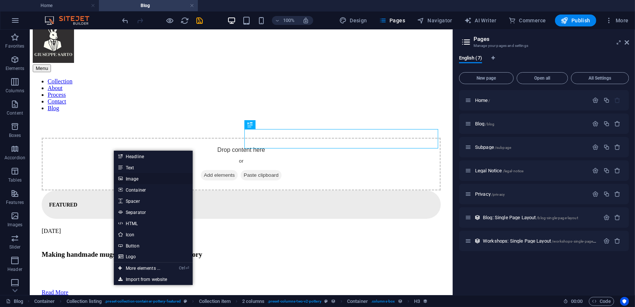
click at [133, 178] on link "Image" at bounding box center [153, 178] width 79 height 11
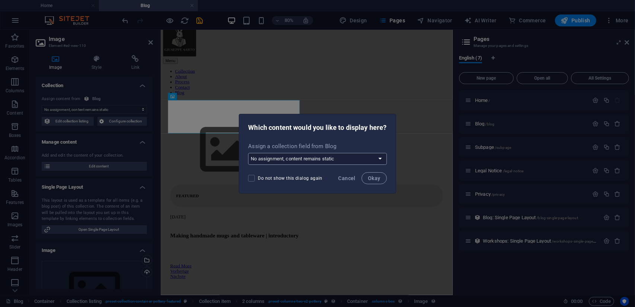
click at [311, 161] on select "No assignment, content remains static Create a new field Created at (Date) Upda…" at bounding box center [317, 159] width 138 height 12
select select "image"
click at [248, 153] on select "No assignment, content remains static Create a new field Created at (Date) Upda…" at bounding box center [317, 159] width 138 height 12
click at [376, 180] on span "Okay" at bounding box center [374, 178] width 13 height 6
select select "image"
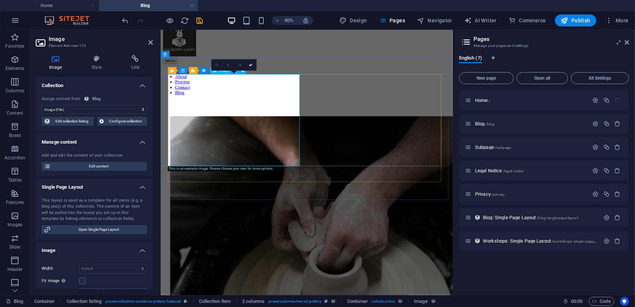
click at [233, 142] on figure at bounding box center [342, 290] width 341 height 306
click at [250, 65] on icon at bounding box center [251, 65] width 4 height 4
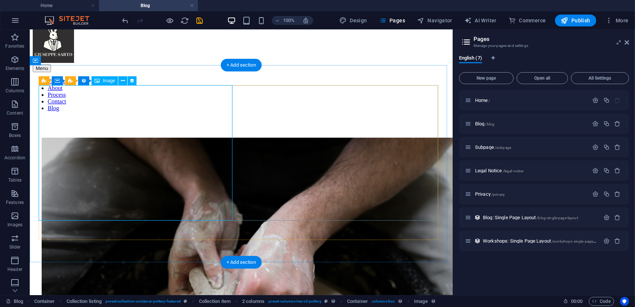
click at [147, 175] on figure at bounding box center [240, 290] width 399 height 306
click at [107, 137] on figure at bounding box center [240, 290] width 399 height 306
click at [106, 79] on span "Image" at bounding box center [109, 80] width 12 height 4
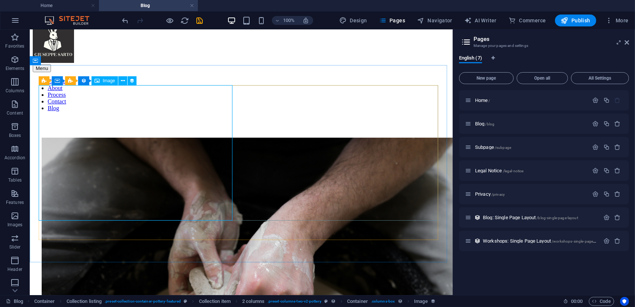
click at [106, 79] on span "Image" at bounding box center [109, 80] width 12 height 4
select select "image"
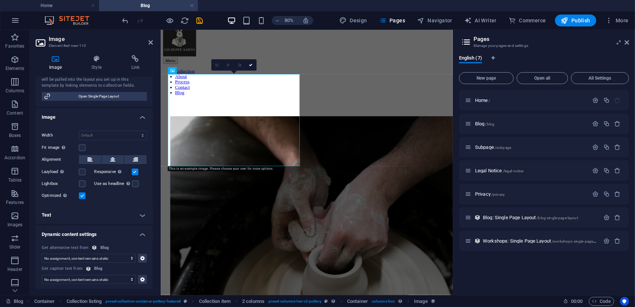
scroll to position [0, 0]
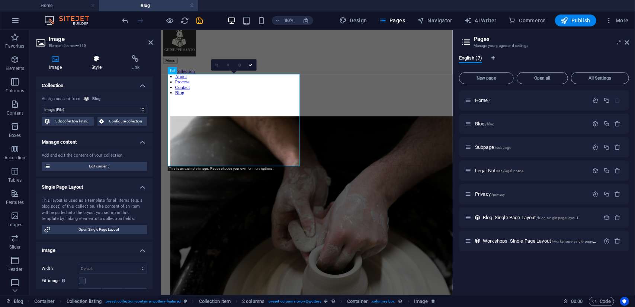
click at [95, 59] on icon at bounding box center [96, 58] width 36 height 7
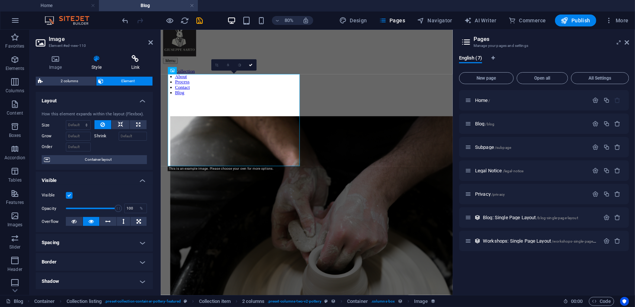
click at [143, 58] on icon at bounding box center [135, 58] width 35 height 7
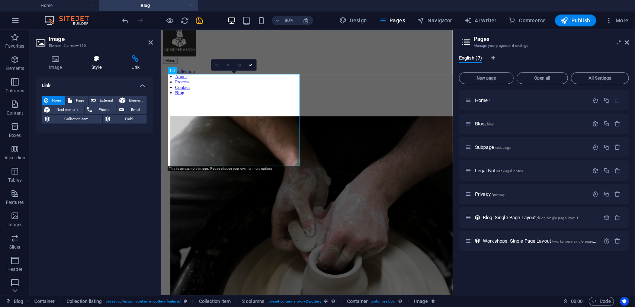
click at [104, 59] on icon at bounding box center [96, 58] width 36 height 7
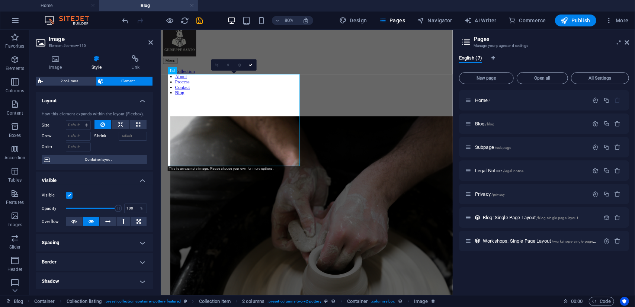
click at [69, 86] on div "2 columns Element Layout How this element expands within the layout (Flexbox). …" at bounding box center [94, 183] width 117 height 212
click at [69, 85] on div "2 columns Element" at bounding box center [94, 81] width 117 height 9
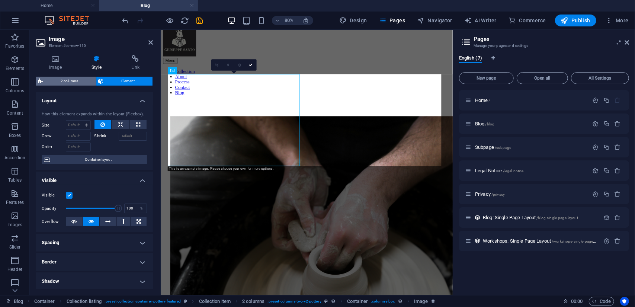
click at [65, 83] on span "2 columns" at bounding box center [69, 81] width 49 height 9
select select "rem"
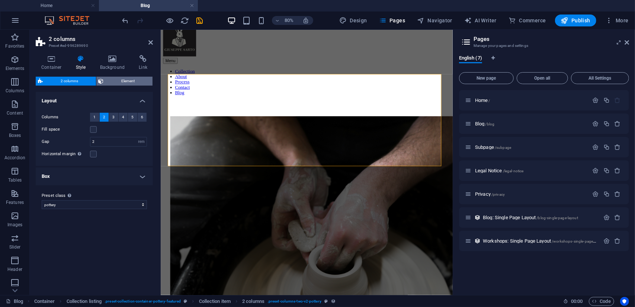
click at [120, 78] on span "Element" at bounding box center [128, 81] width 45 height 9
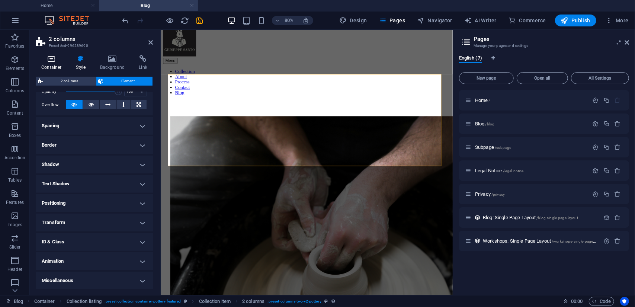
scroll to position [116, 0]
click at [54, 54] on div "Container Style Background Link Collection No assignment, content remains stati…" at bounding box center [94, 172] width 129 height 246
click at [50, 65] on h4 "Container" at bounding box center [53, 63] width 35 height 16
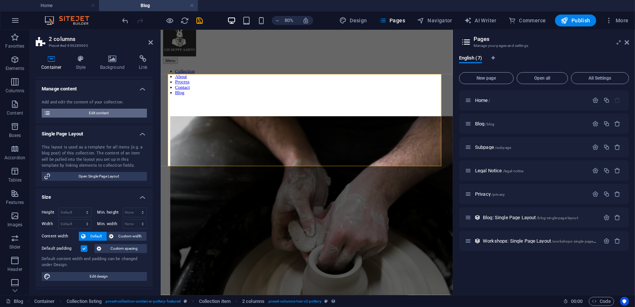
scroll to position [64, 0]
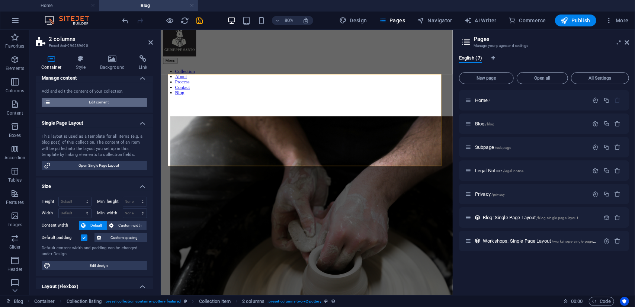
click at [110, 101] on span "Edit content" at bounding box center [99, 102] width 92 height 9
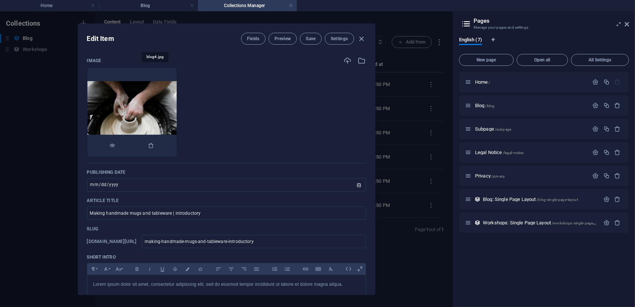
click at [163, 111] on img at bounding box center [131, 112] width 89 height 62
click at [154, 149] on button "button" at bounding box center [151, 146] width 6 height 22
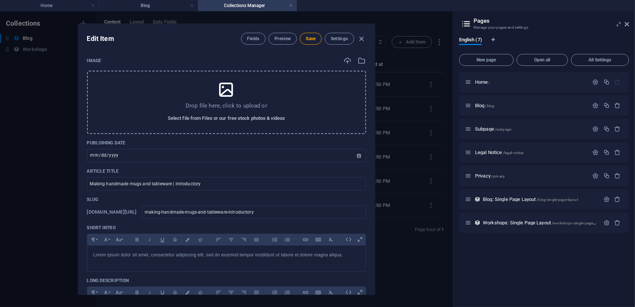
click at [235, 117] on span "Select file from Files or our free stock photos & videos" at bounding box center [226, 118] width 117 height 9
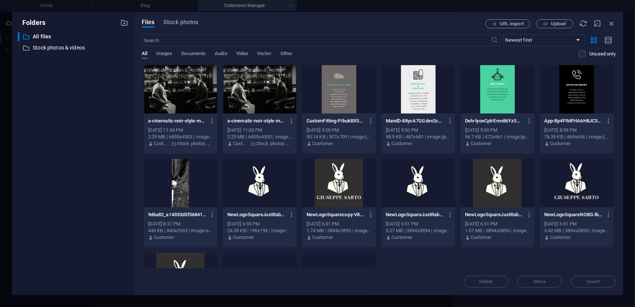
click at [327, 184] on div at bounding box center [339, 183] width 74 height 48
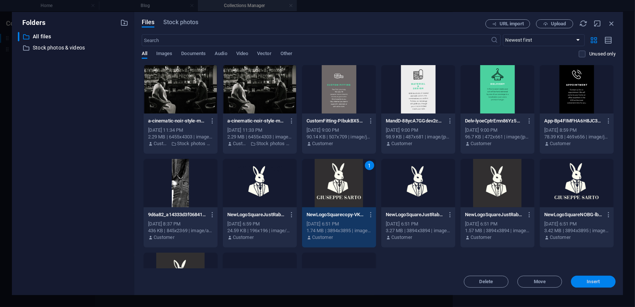
click at [598, 281] on span "Insert" at bounding box center [593, 281] width 13 height 4
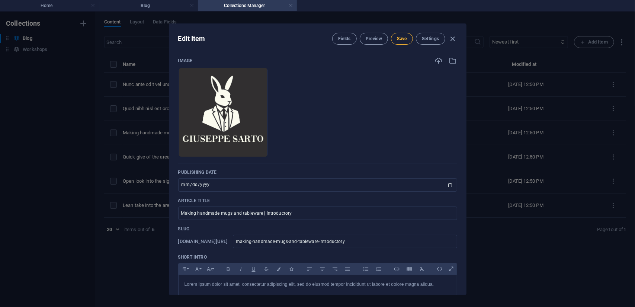
click at [403, 43] on button "Save" at bounding box center [402, 39] width 22 height 12
click at [453, 40] on icon "button" at bounding box center [452, 39] width 9 height 9
type input "2025-10-03"
checkbox input "false"
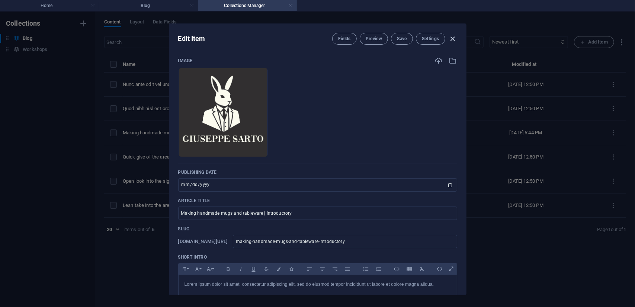
type input "making-handmade-mugs-and-tableware-introductory"
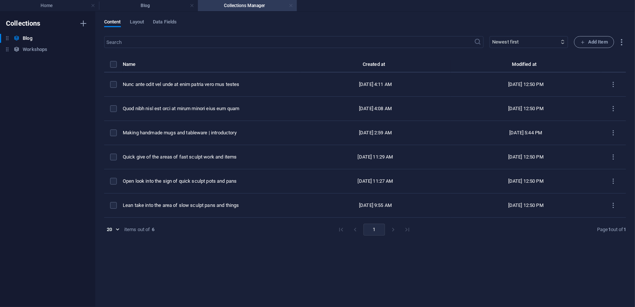
click at [291, 5] on link at bounding box center [290, 5] width 4 height 7
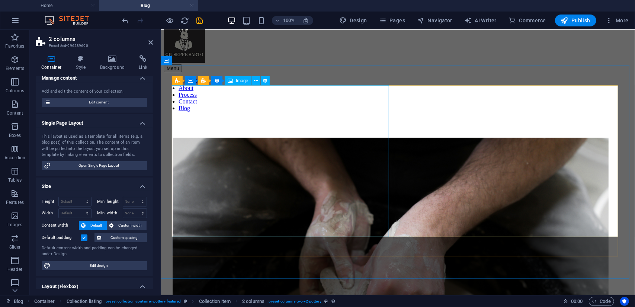
click at [256, 150] on figure at bounding box center [397, 290] width 450 height 306
click at [181, 80] on div "Collection listing" at bounding box center [195, 80] width 46 height 9
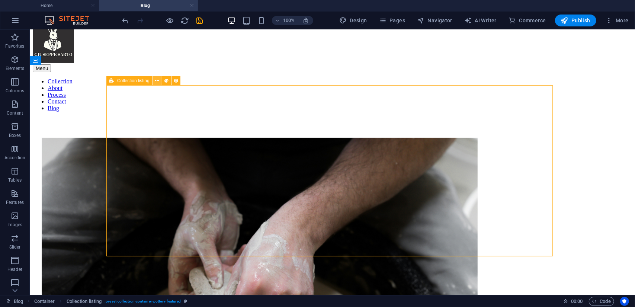
click at [158, 81] on icon at bounding box center [157, 81] width 4 height 8
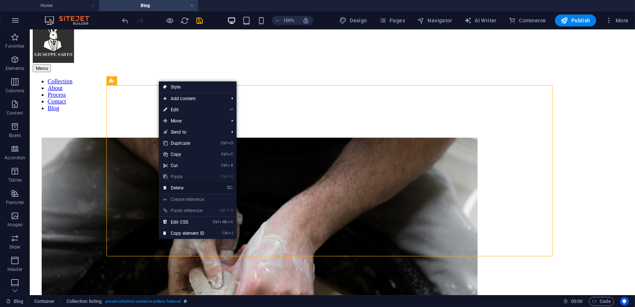
click at [181, 189] on link "⌦ Delete" at bounding box center [184, 187] width 50 height 11
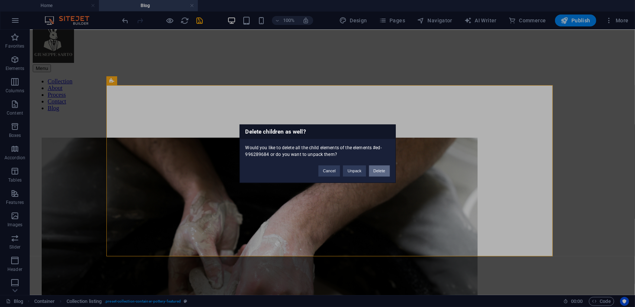
click at [377, 173] on button "Delete" at bounding box center [379, 170] width 21 height 11
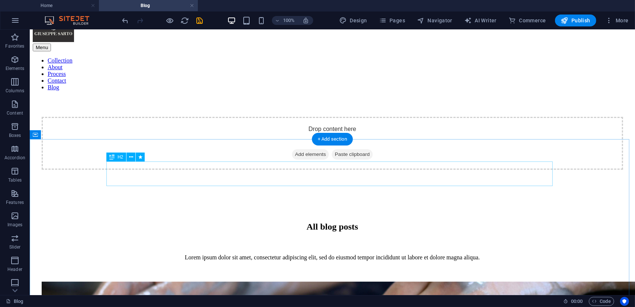
scroll to position [39, 0]
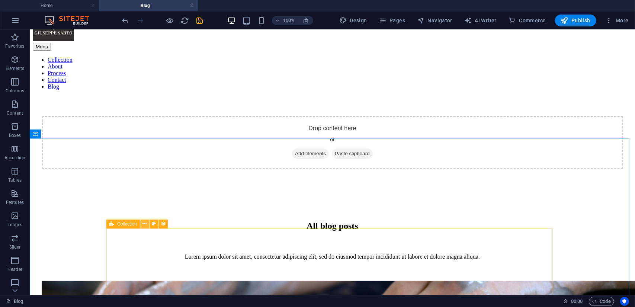
click at [145, 223] on icon at bounding box center [144, 224] width 4 height 8
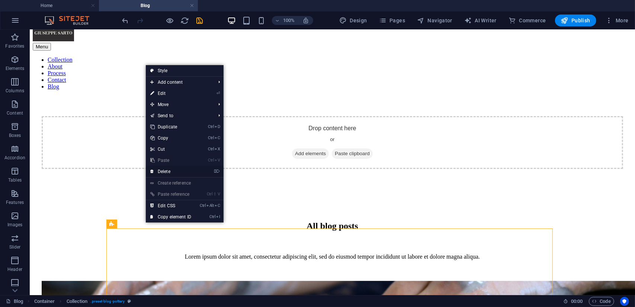
click at [165, 174] on link "⌦ Delete" at bounding box center [171, 171] width 50 height 11
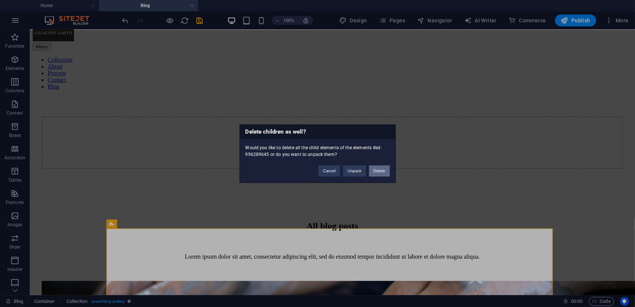
click at [380, 170] on button "Delete" at bounding box center [379, 170] width 21 height 11
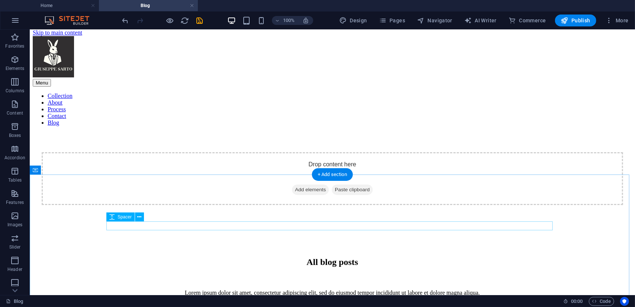
scroll to position [0, 0]
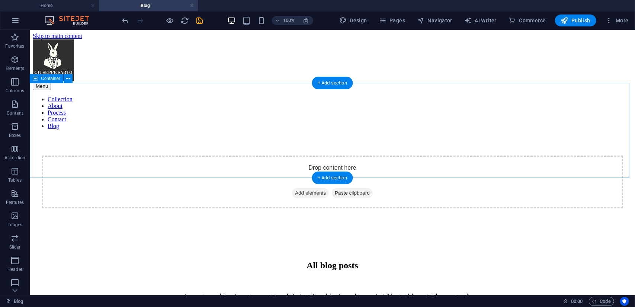
click at [299, 187] on span "Add elements" at bounding box center [309, 192] width 37 height 10
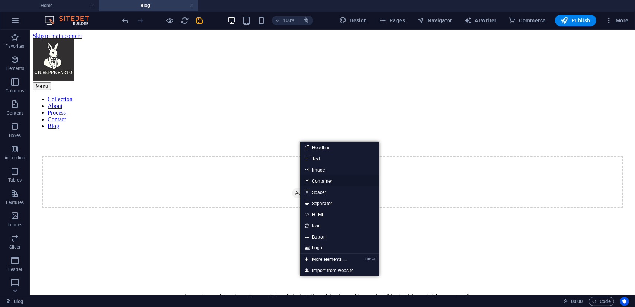
click at [326, 182] on link "Container" at bounding box center [339, 180] width 79 height 11
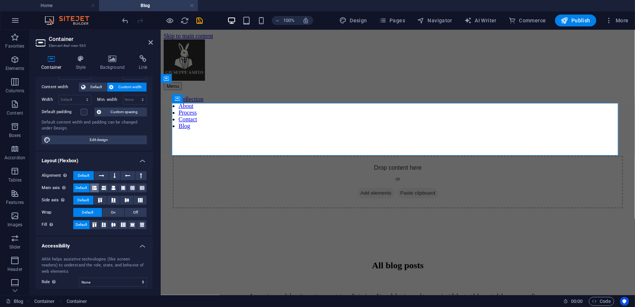
scroll to position [37, 0]
click at [200, 17] on icon "save" at bounding box center [200, 20] width 9 height 9
